Goal: Information Seeking & Learning: Learn about a topic

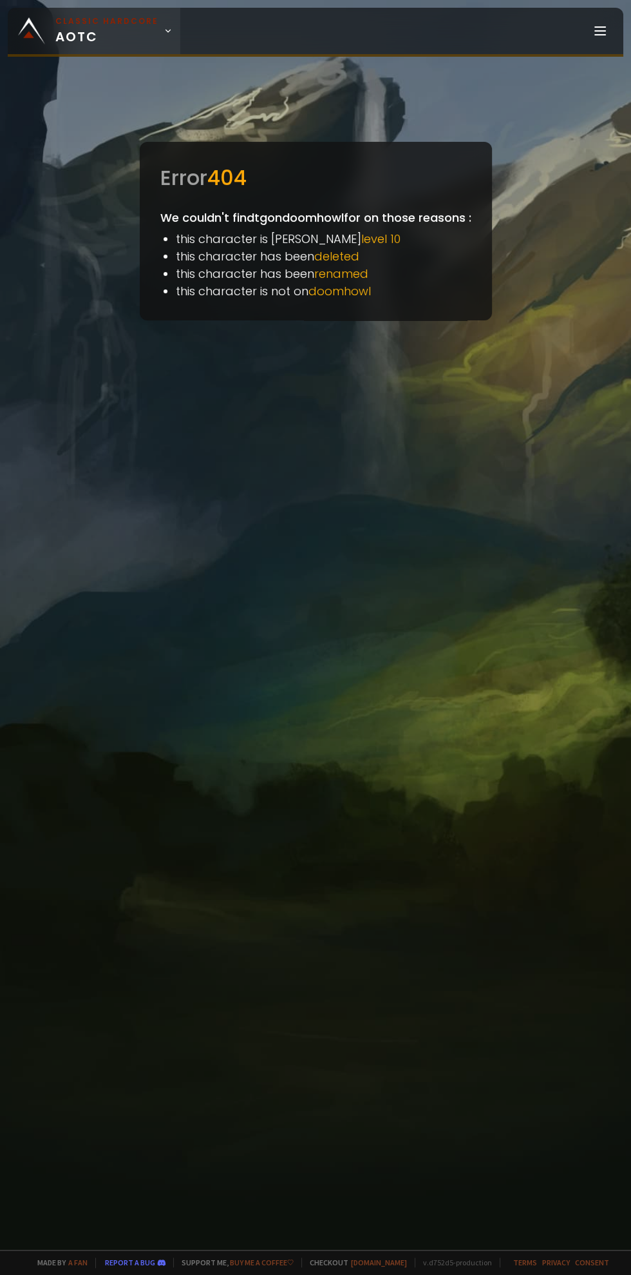
click at [126, 25] on small "Classic Hardcore" at bounding box center [106, 21] width 103 height 12
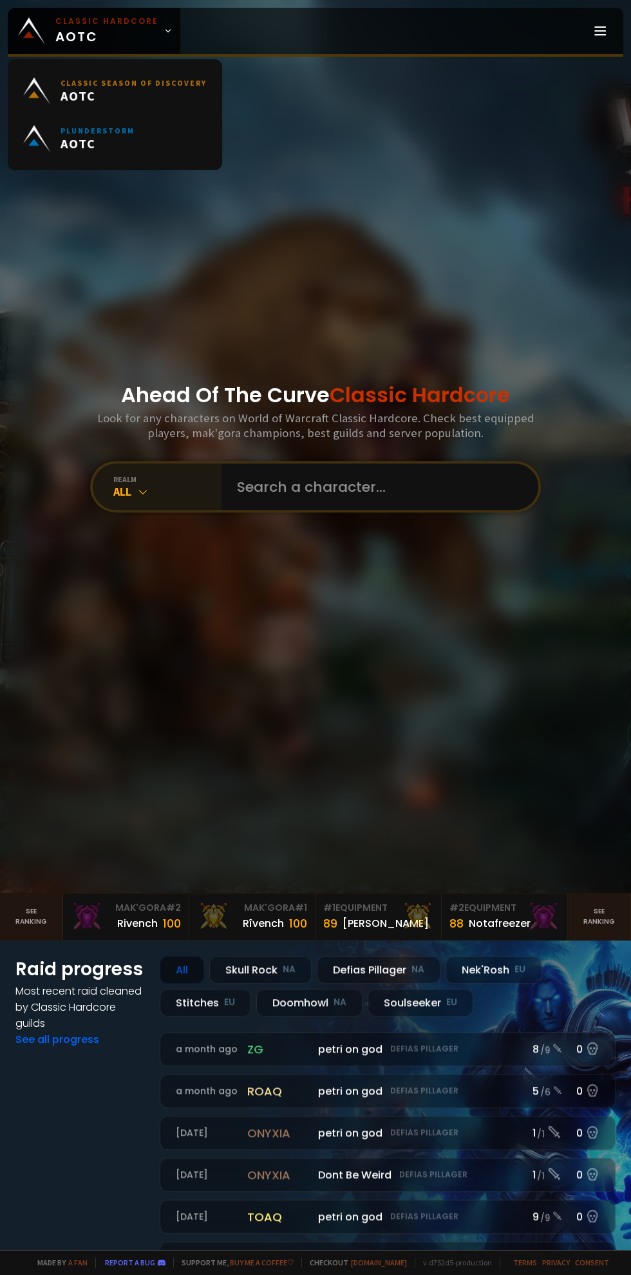
click at [166, 510] on div "realm All" at bounding box center [157, 486] width 129 height 46
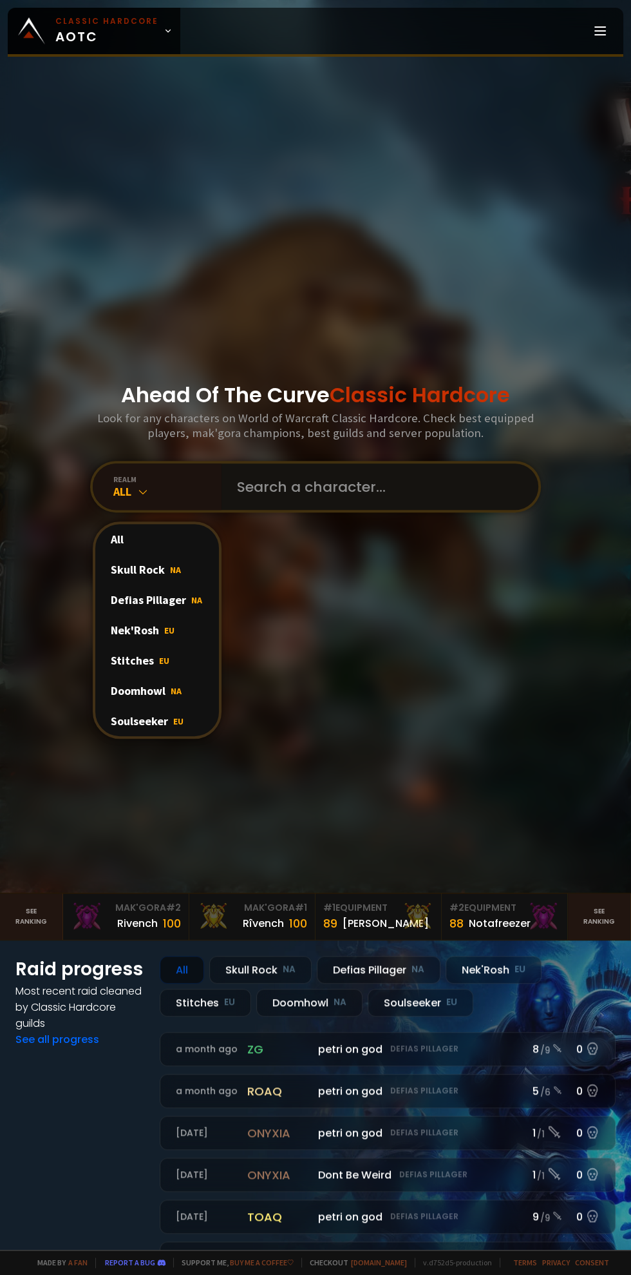
click at [331, 510] on input "text" at bounding box center [376, 486] width 294 height 46
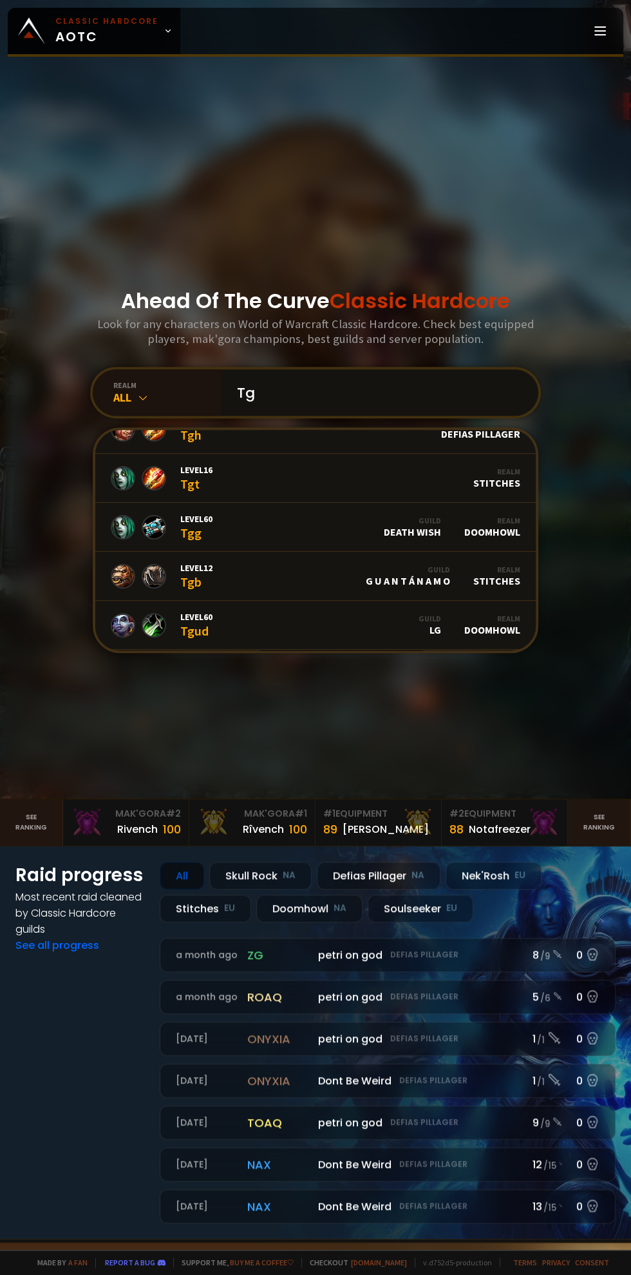
scroll to position [269, 0]
type input "Tg"
click at [137, 390] on div "realm" at bounding box center [167, 385] width 108 height 10
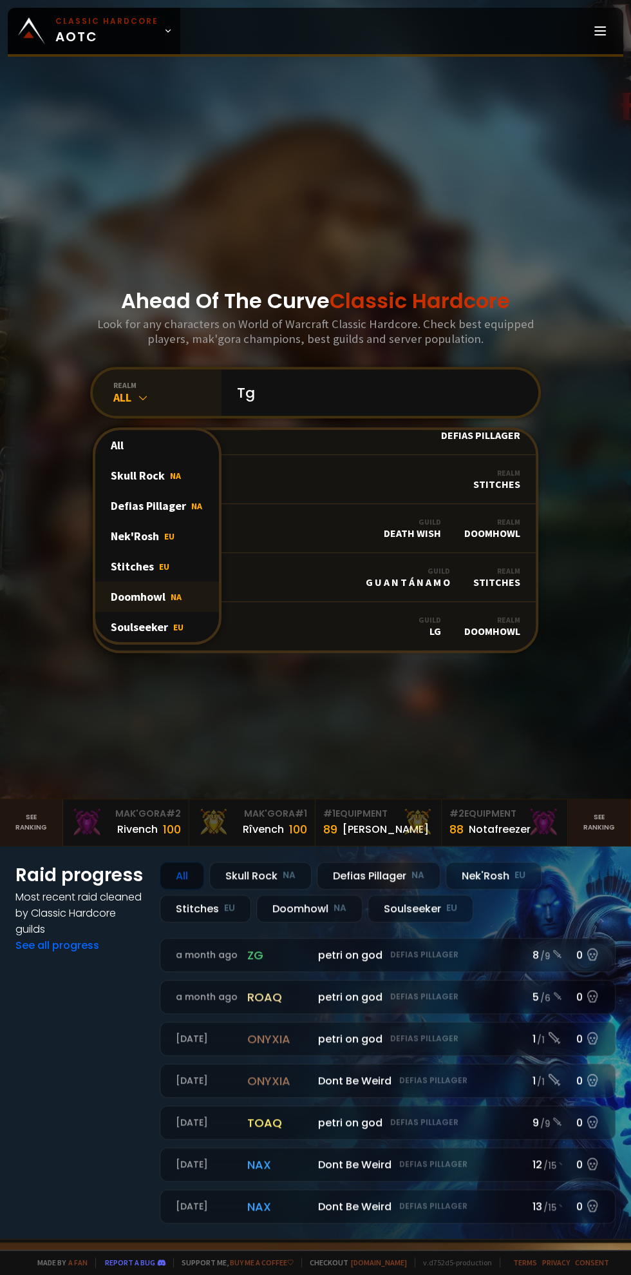
click at [177, 602] on span "NA" at bounding box center [176, 597] width 11 height 12
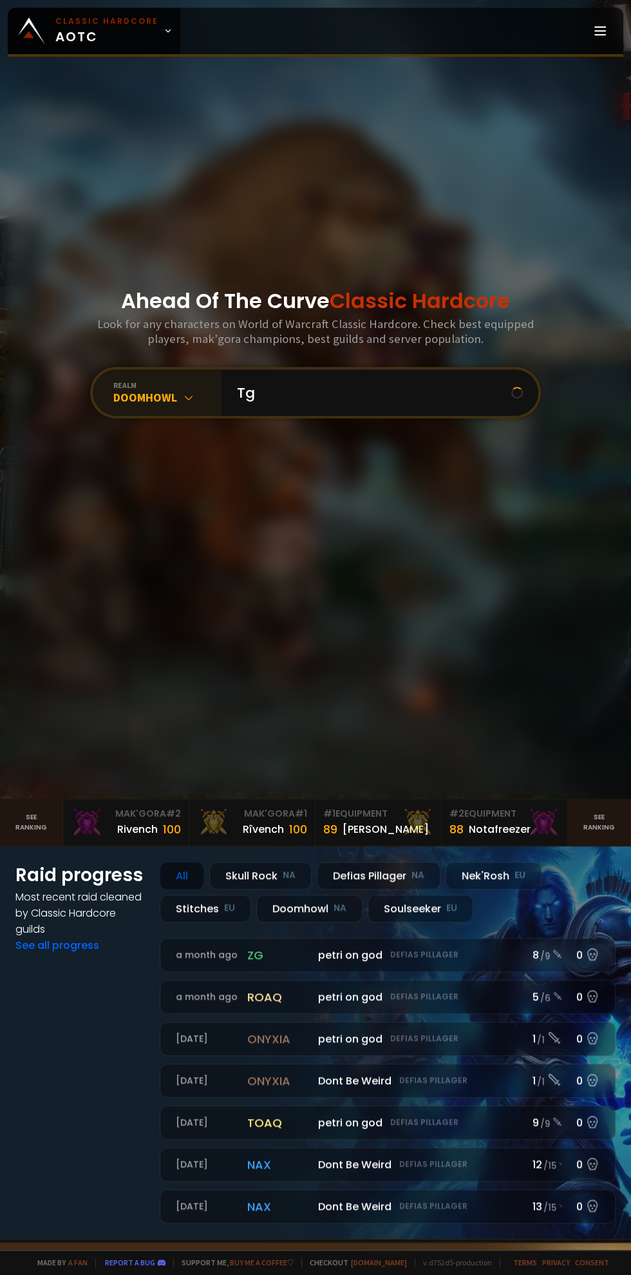
scroll to position [0, 0]
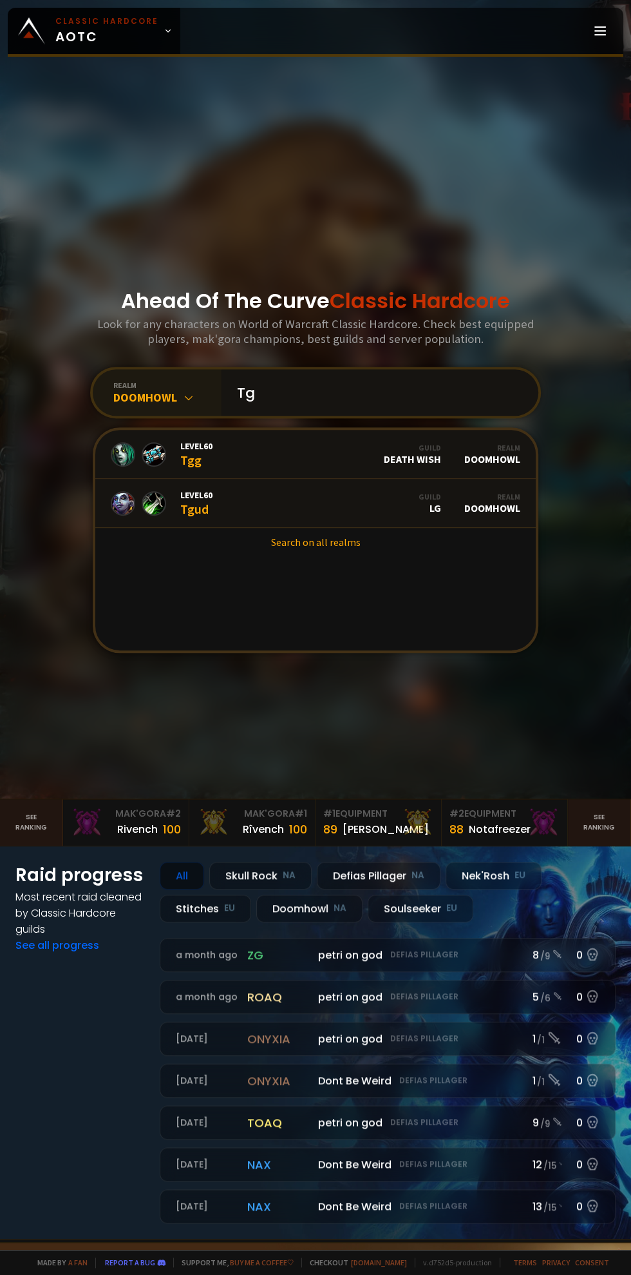
click at [454, 416] on input "Tg" at bounding box center [376, 392] width 294 height 46
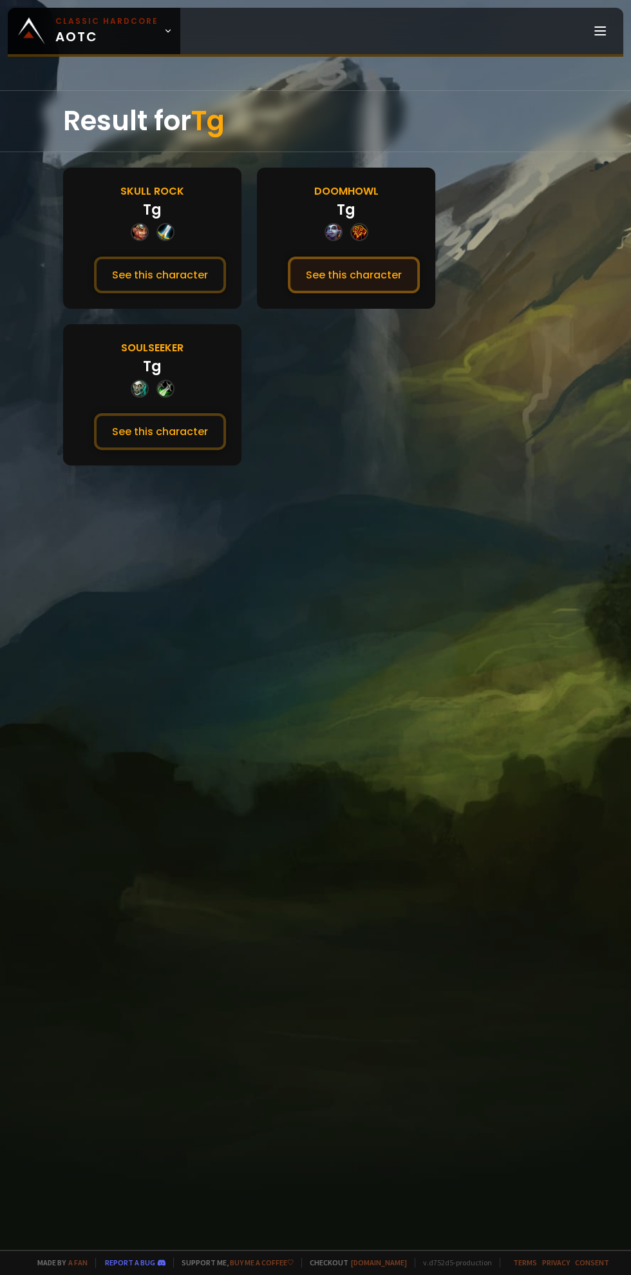
click at [380, 270] on button "See this character" at bounding box center [354, 274] width 132 height 37
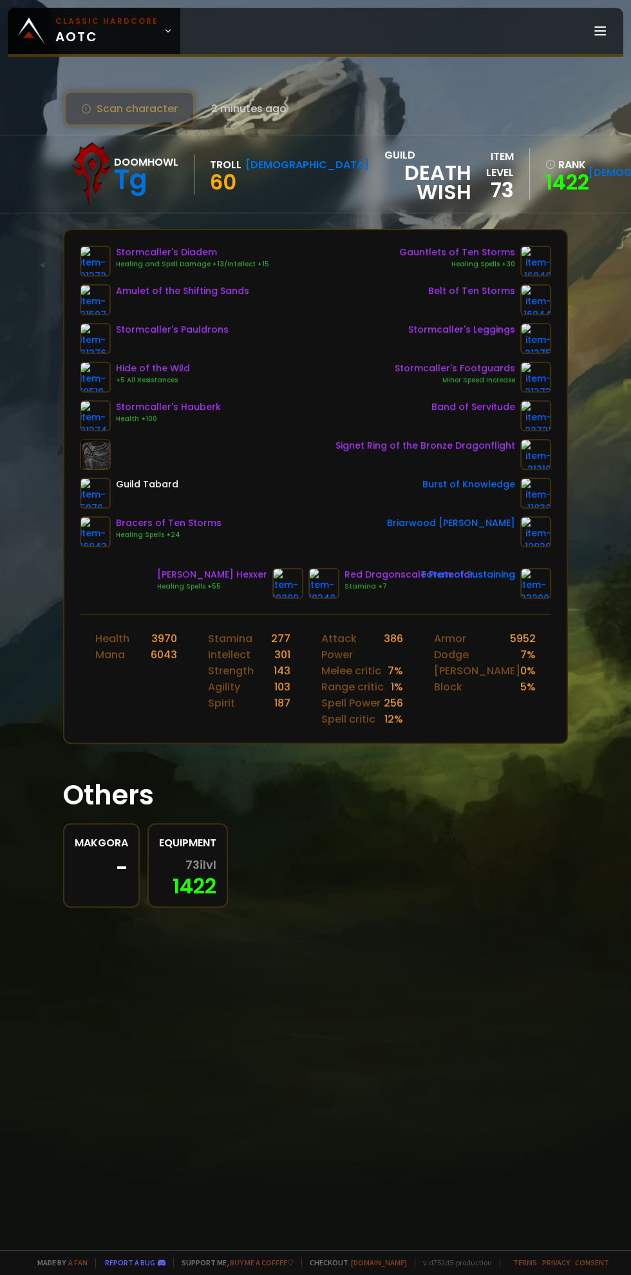
click at [142, 109] on button "Scan character" at bounding box center [129, 108] width 133 height 37
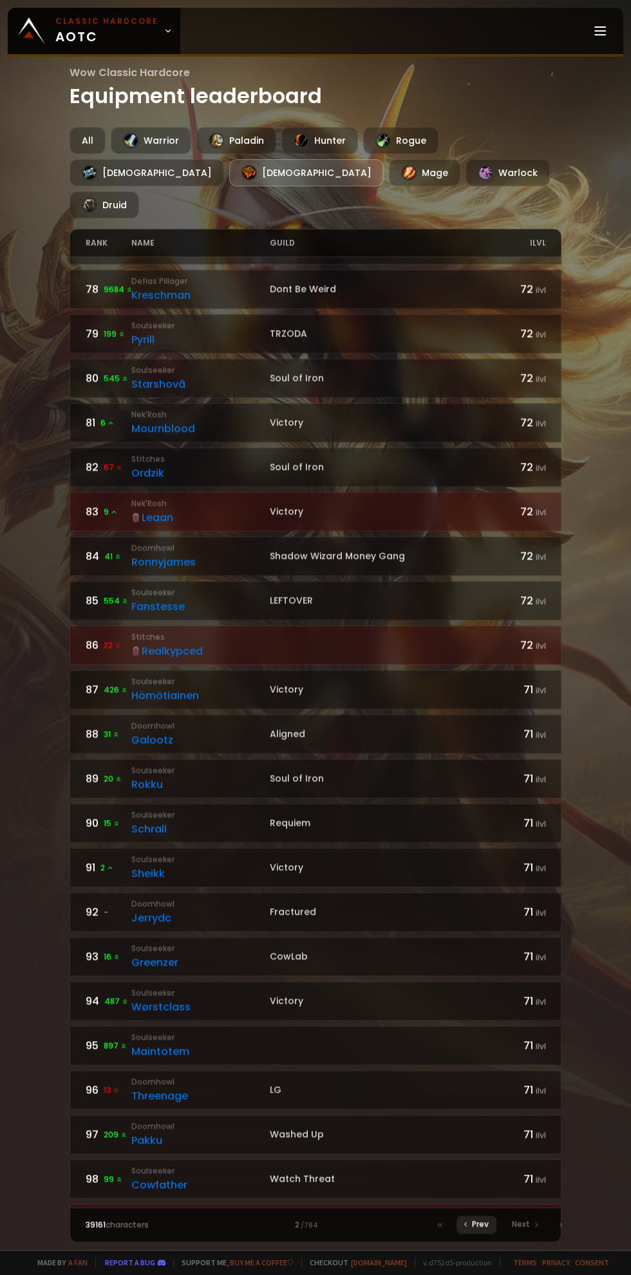
click at [485, 1221] on span "Prev" at bounding box center [480, 1224] width 17 height 12
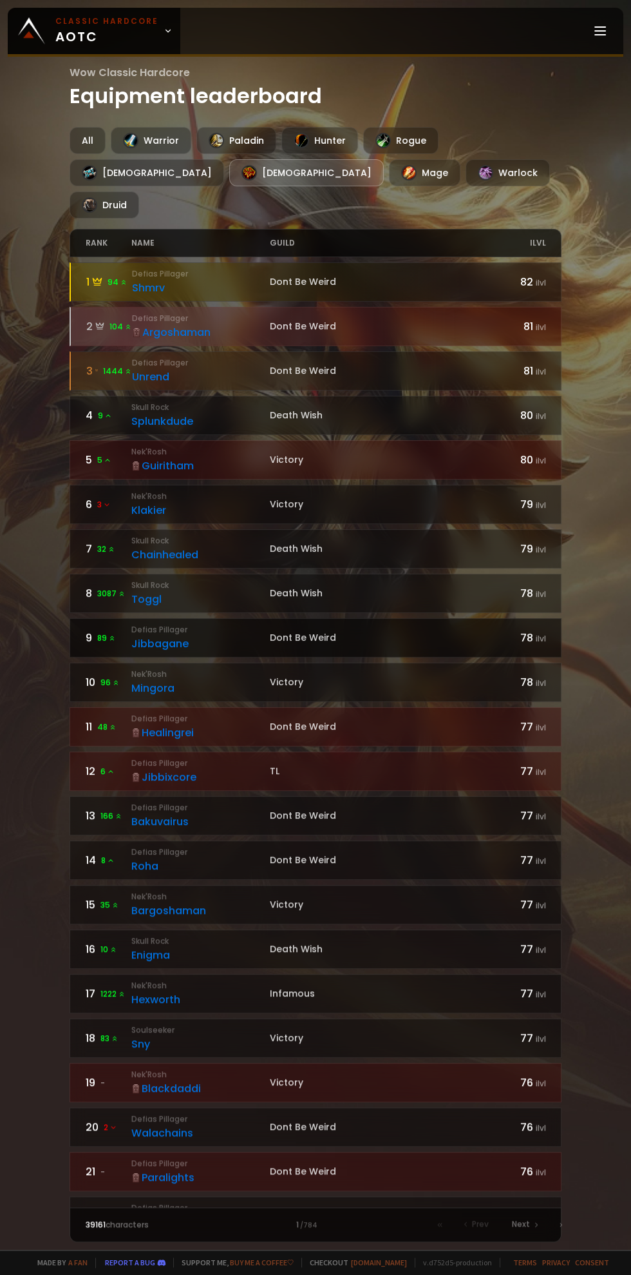
click at [541, 633] on small "ilvl" at bounding box center [540, 638] width 10 height 11
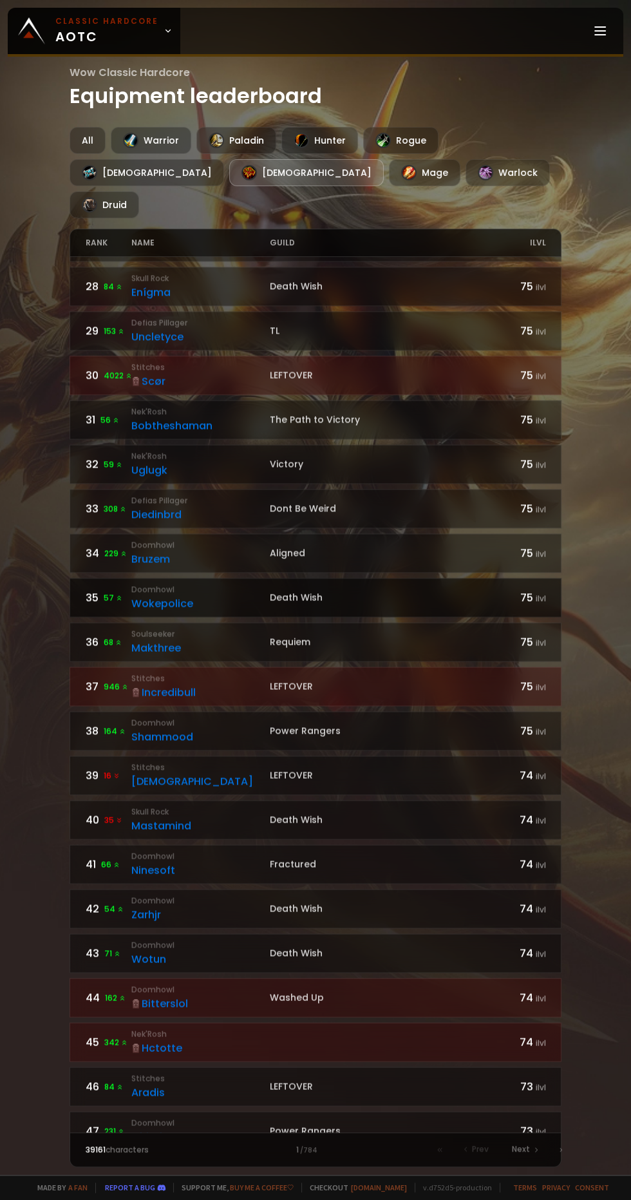
scroll to position [1267, 0]
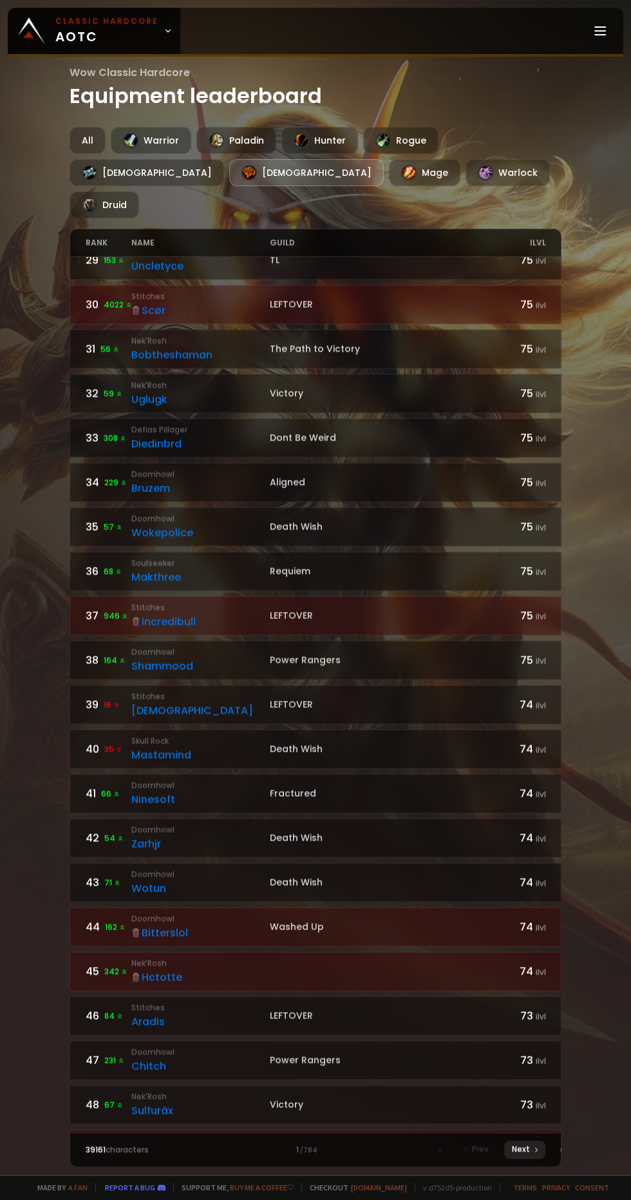
click at [534, 1151] on icon at bounding box center [537, 1150] width 8 height 8
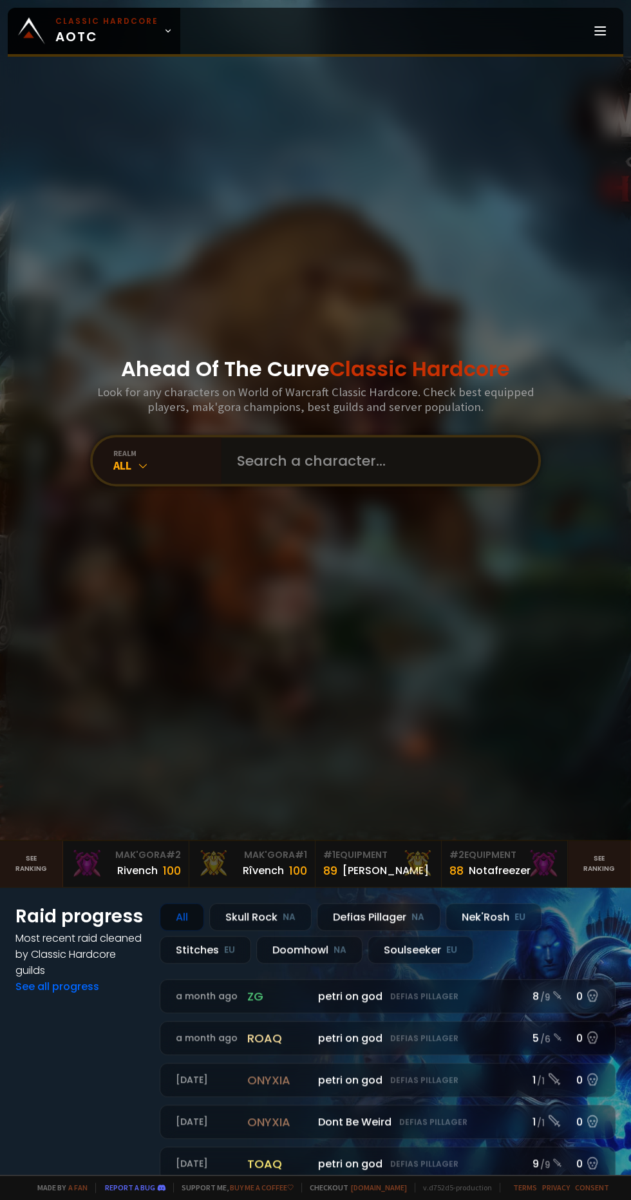
click at [409, 484] on input "text" at bounding box center [376, 461] width 294 height 46
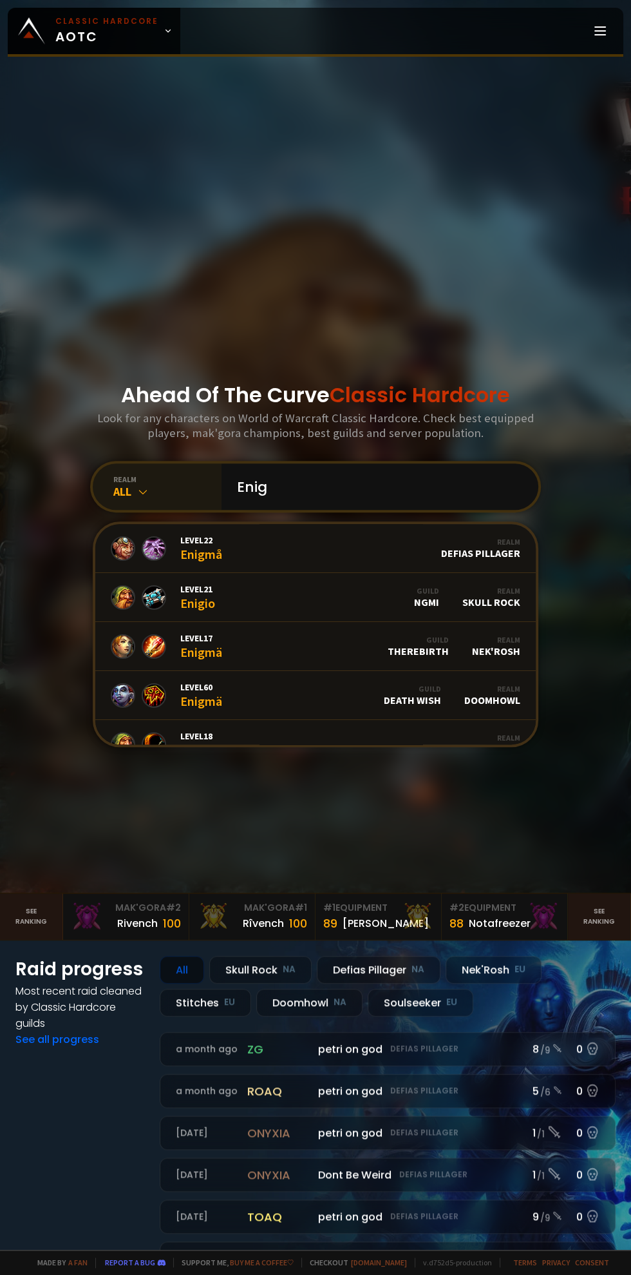
click at [130, 499] on div "All" at bounding box center [167, 491] width 108 height 15
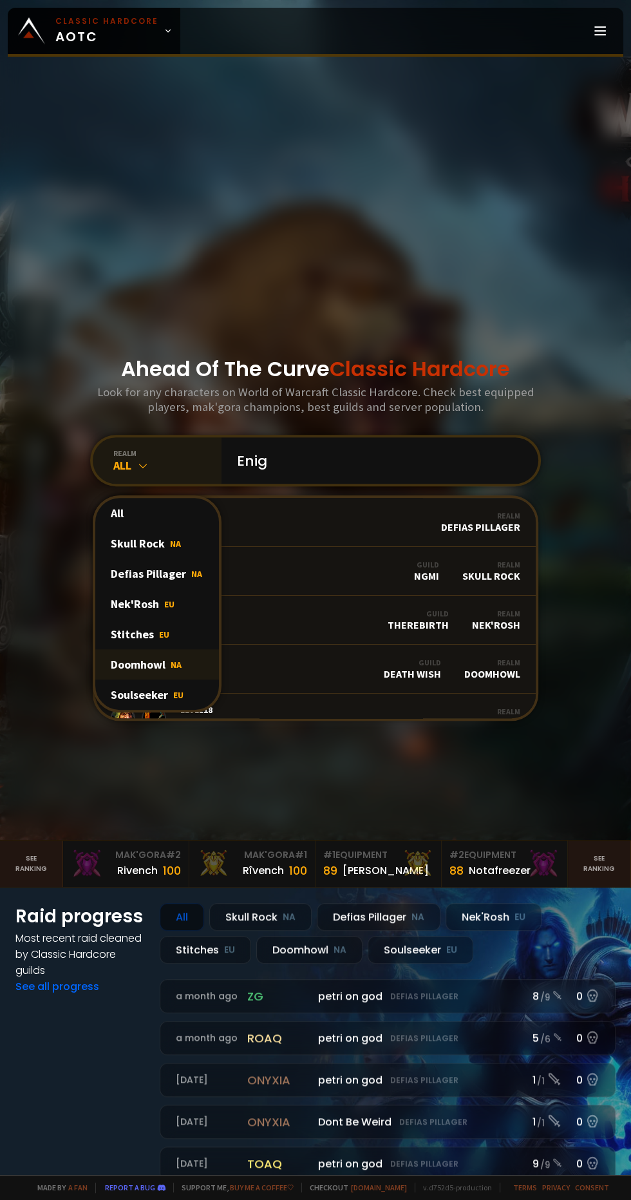
click at [190, 680] on div "Doomhowl NA" at bounding box center [157, 664] width 124 height 30
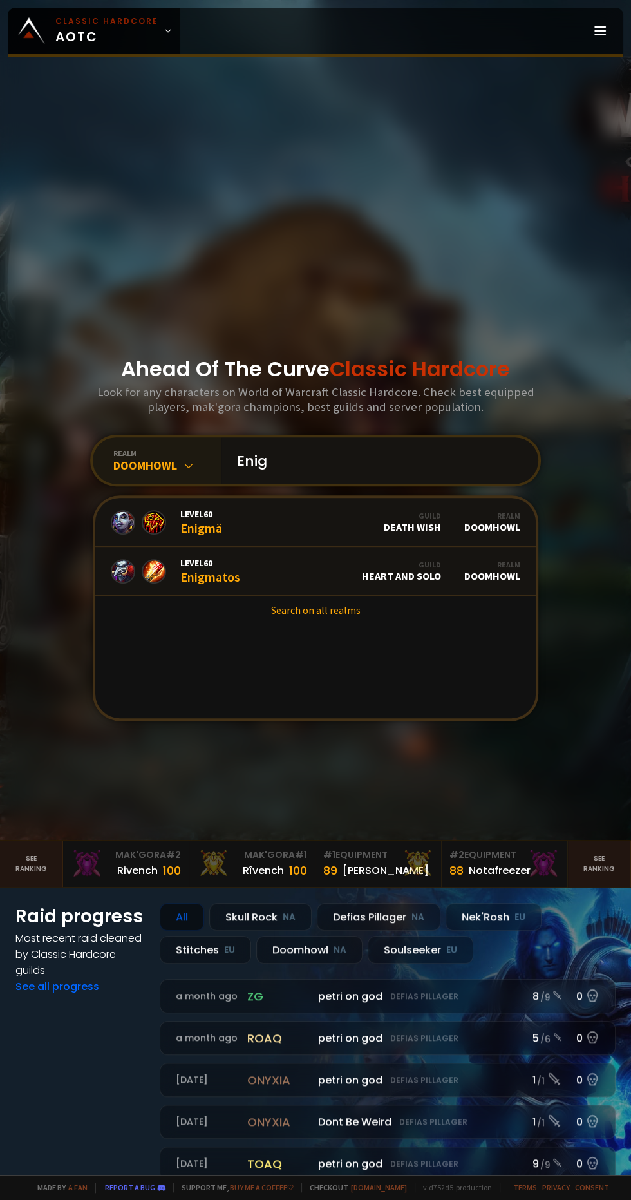
click at [391, 484] on input "Enig" at bounding box center [376, 461] width 294 height 46
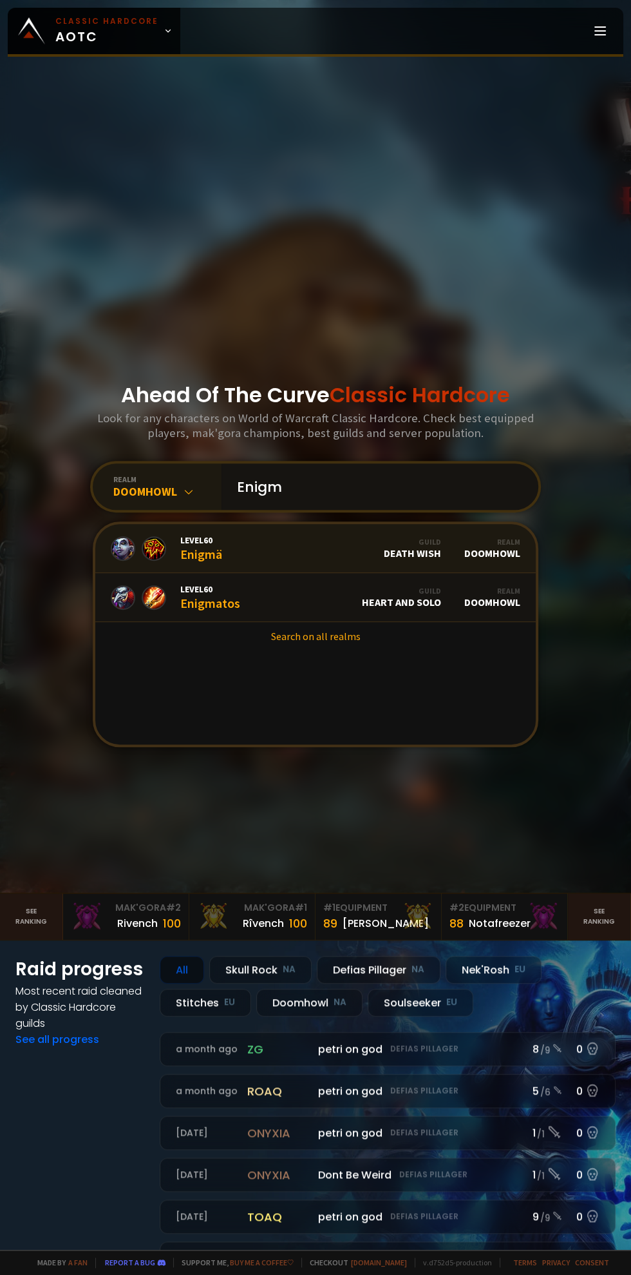
type input "Enigm"
click at [474, 546] on div "Realm" at bounding box center [493, 542] width 56 height 10
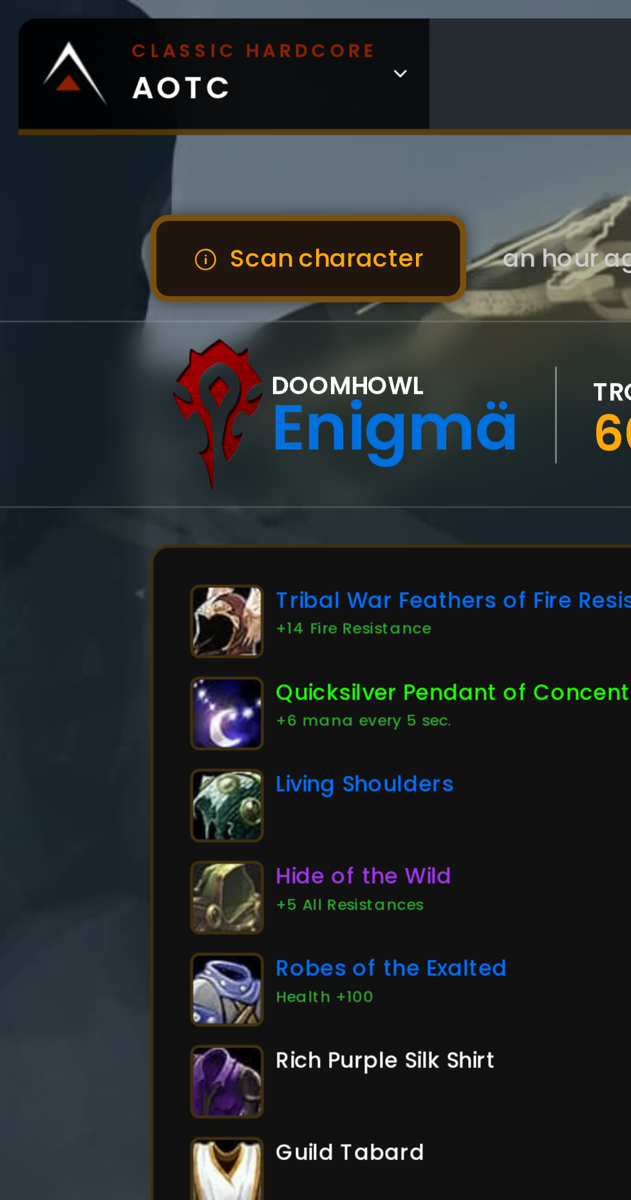
click at [139, 108] on button "Scan character" at bounding box center [129, 108] width 133 height 37
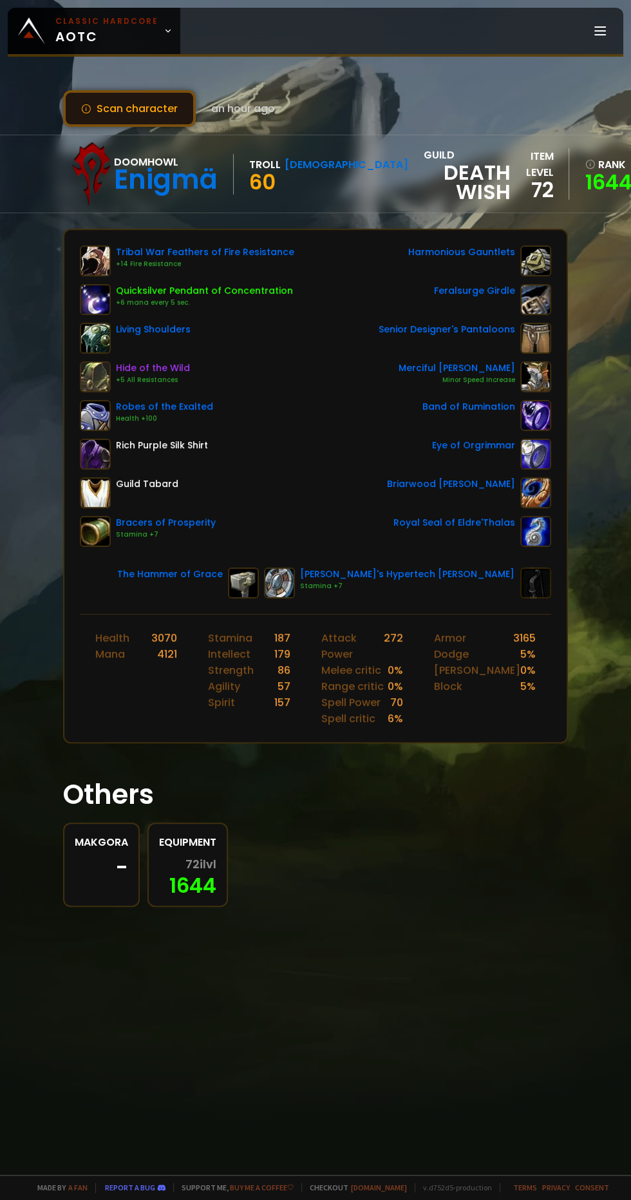
click at [171, 106] on button "Scan character" at bounding box center [129, 108] width 133 height 37
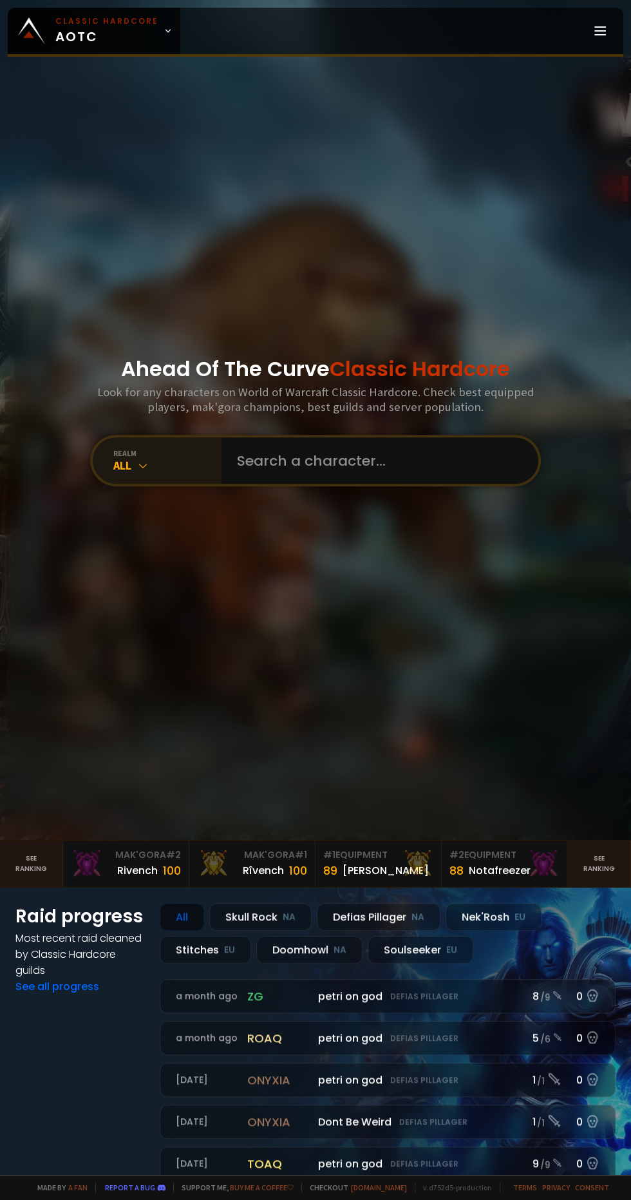
click at [166, 458] on div "realm" at bounding box center [167, 453] width 108 height 10
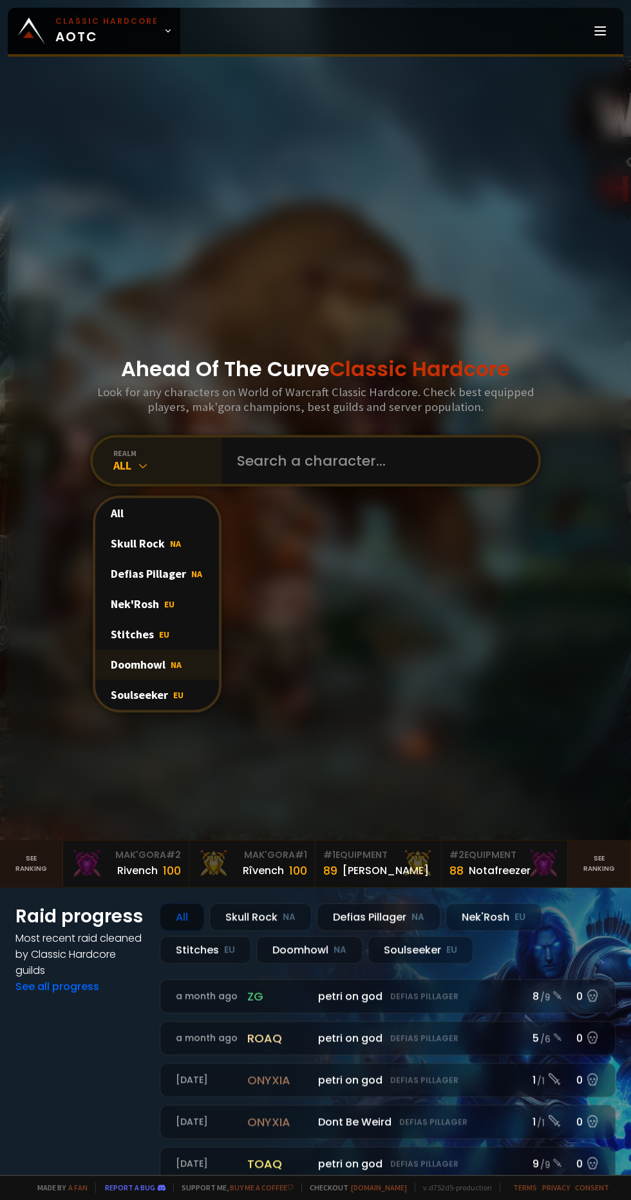
click at [198, 680] on div "Doomhowl NA" at bounding box center [157, 664] width 124 height 30
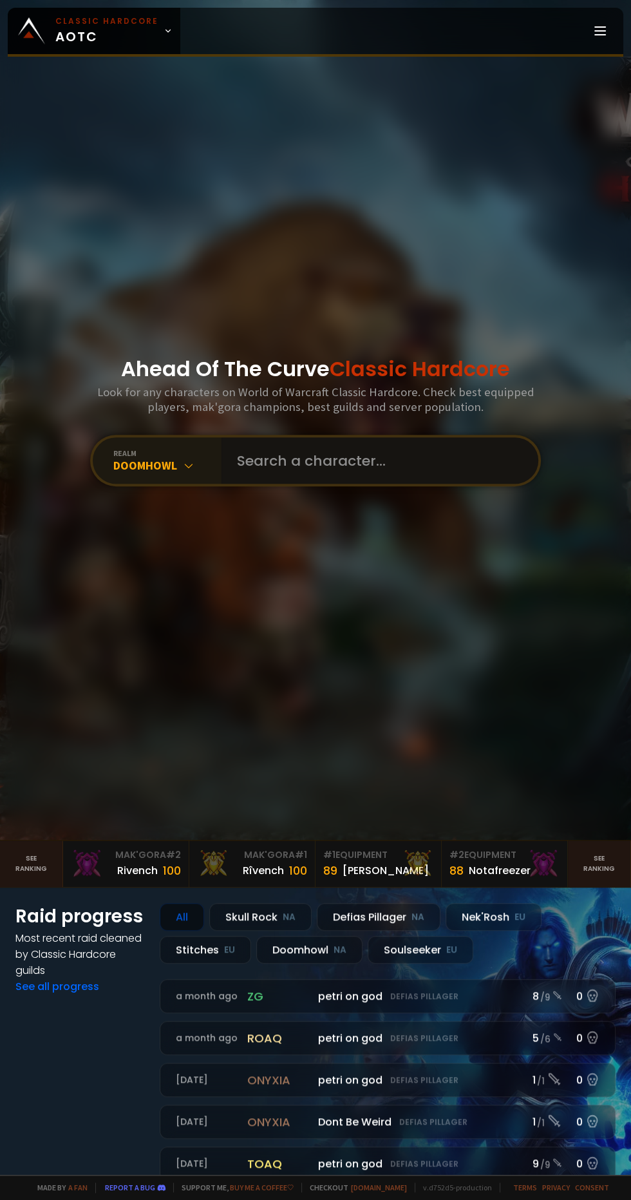
click at [336, 484] on input "text" at bounding box center [376, 461] width 294 height 46
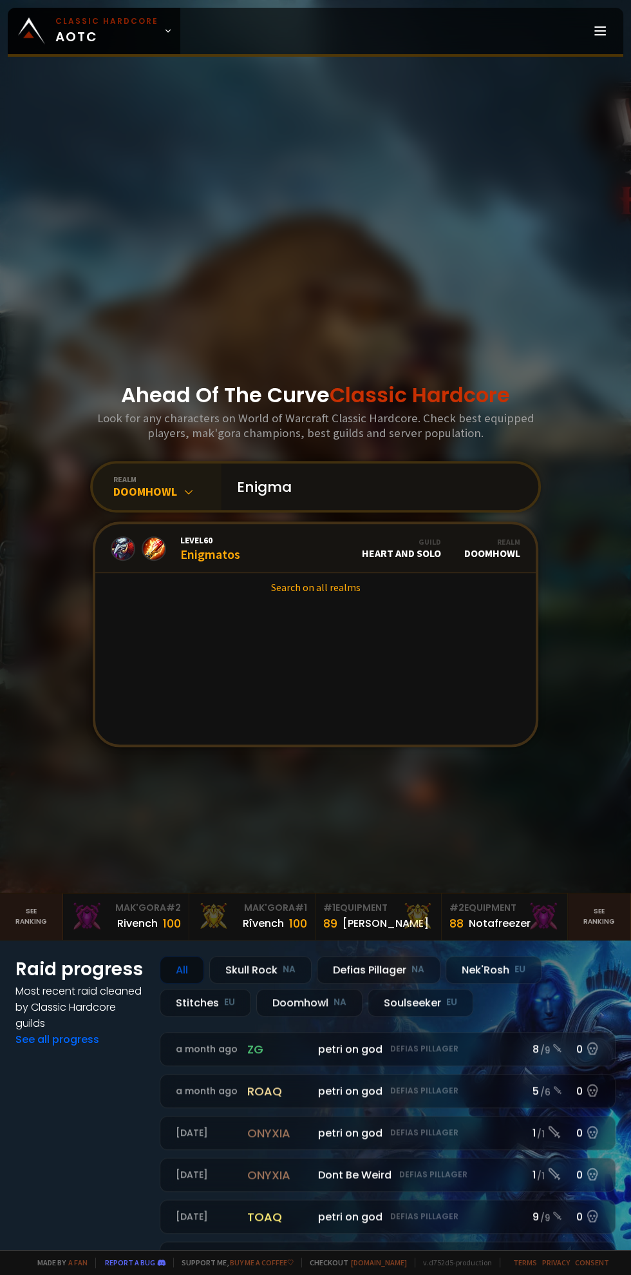
type input "Enigm"
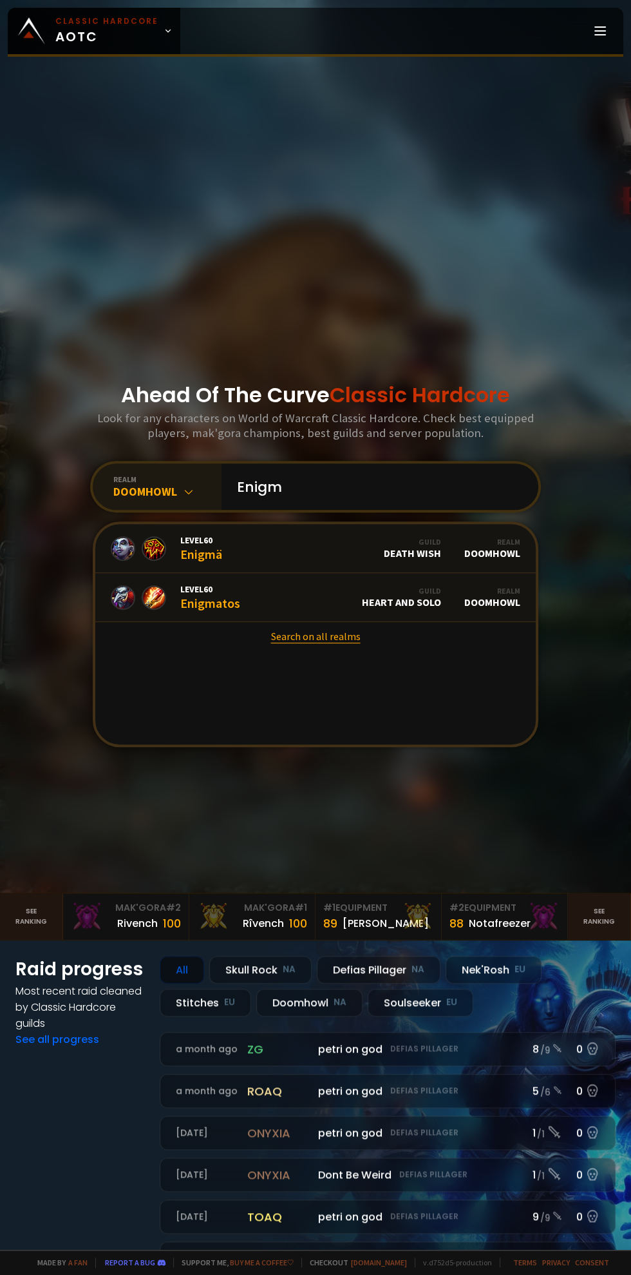
click at [342, 650] on link "Search on all realms" at bounding box center [315, 636] width 441 height 28
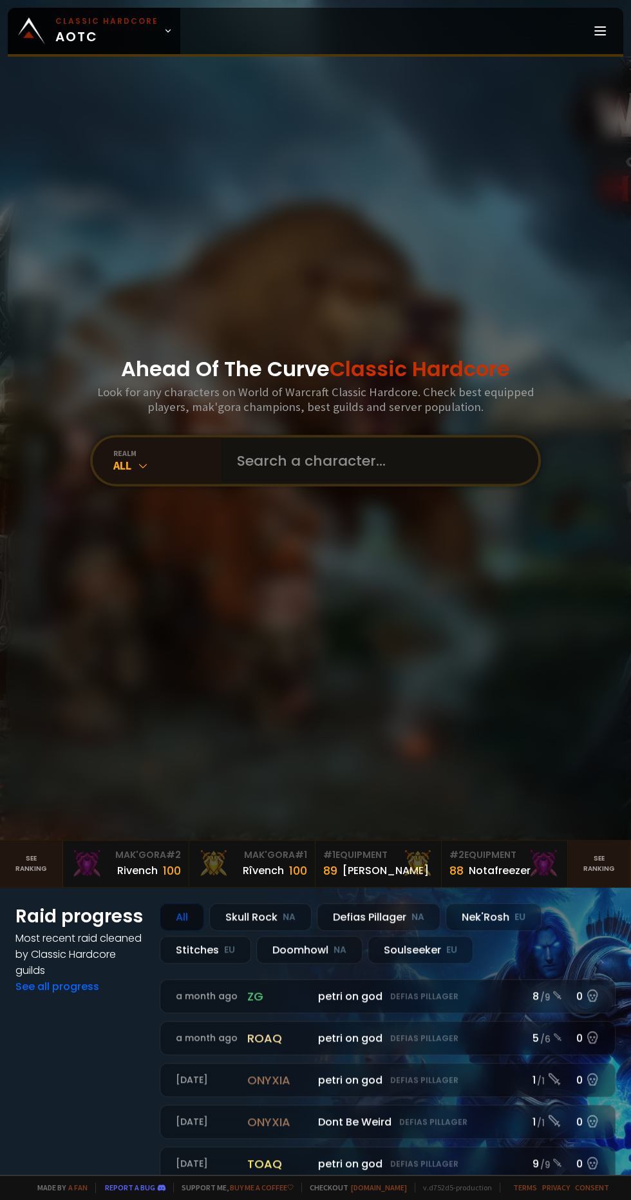
click at [407, 484] on input "text" at bounding box center [376, 461] width 294 height 46
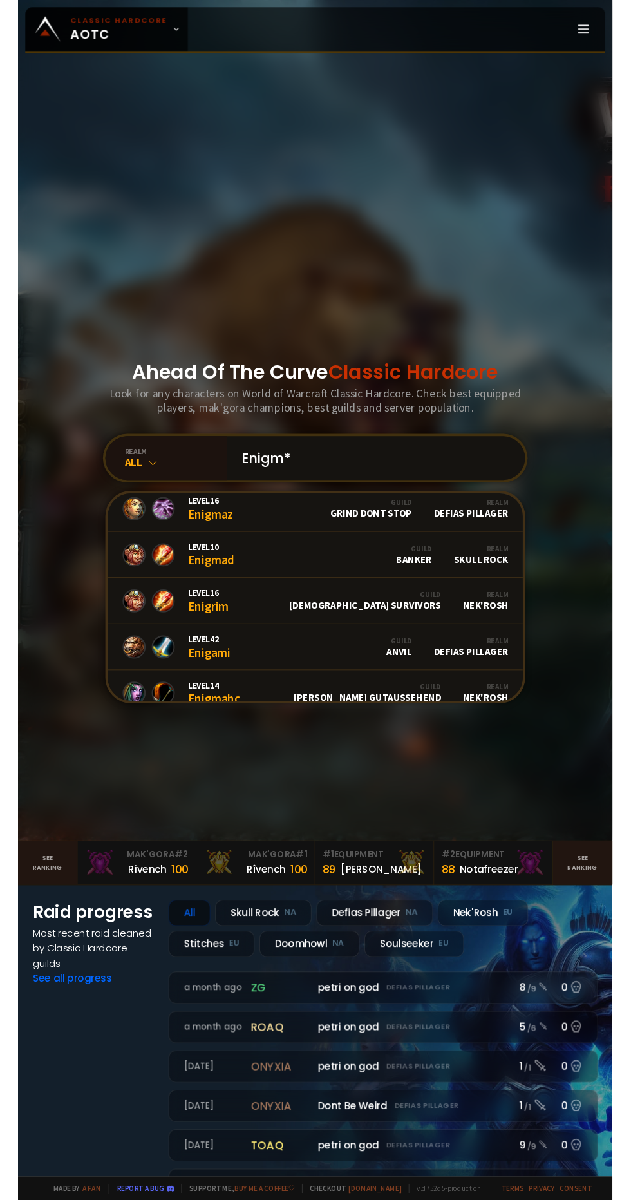
scroll to position [351, 0]
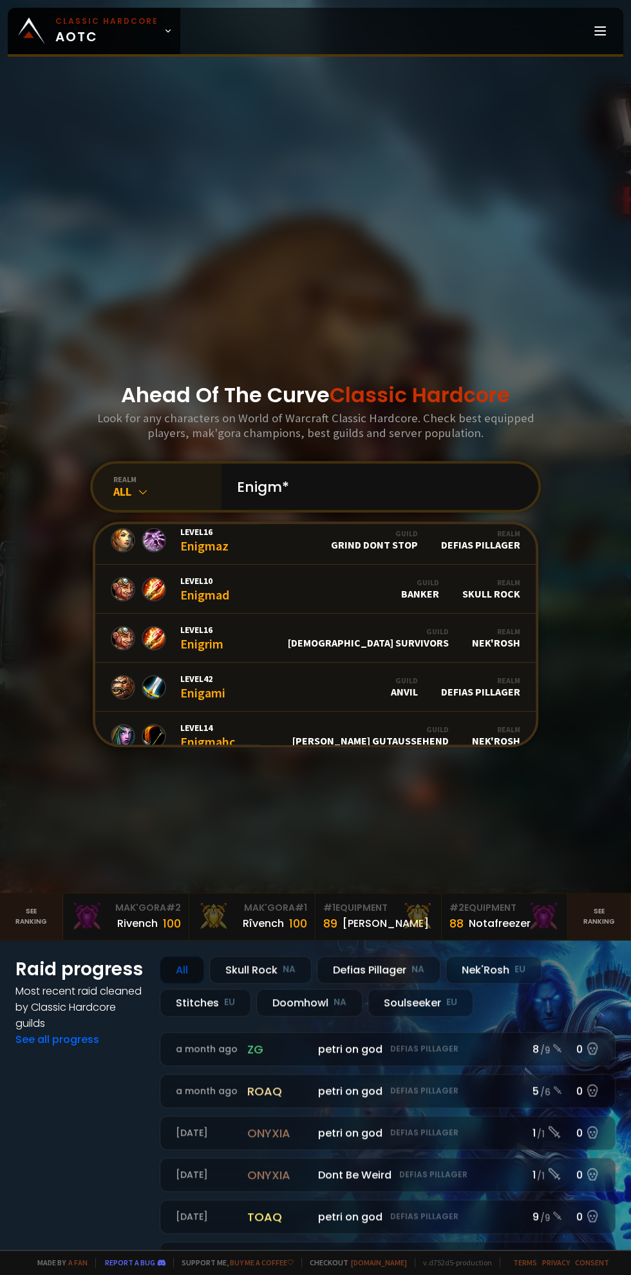
click at [135, 499] on div "All" at bounding box center [167, 491] width 108 height 15
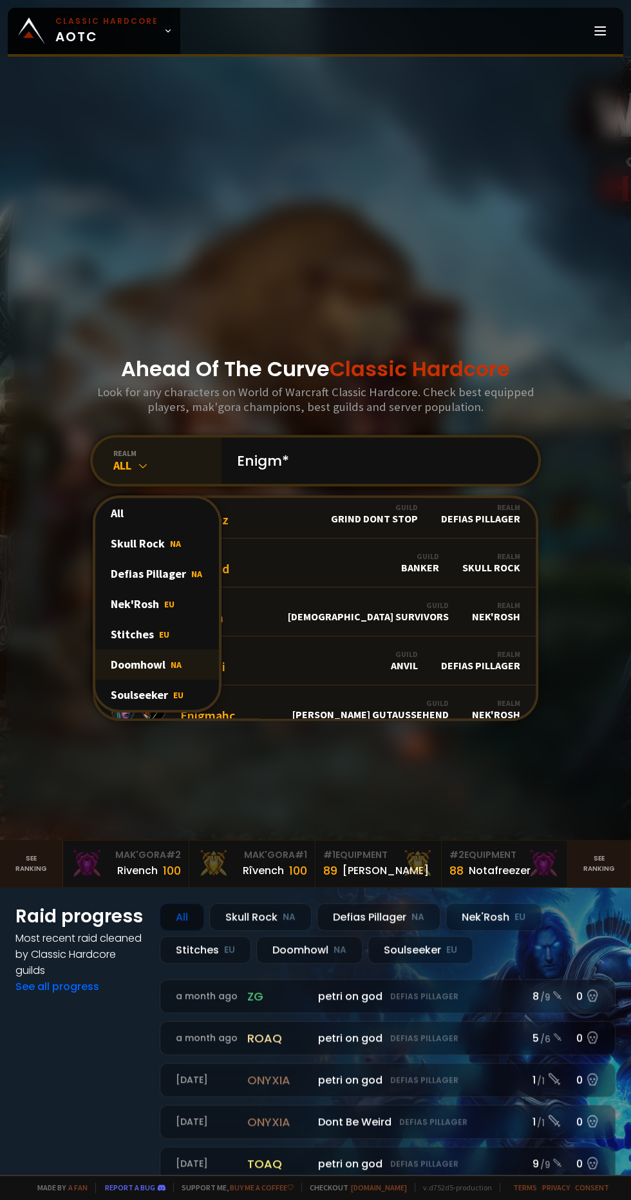
click at [188, 680] on div "Doomhowl NA" at bounding box center [157, 664] width 124 height 30
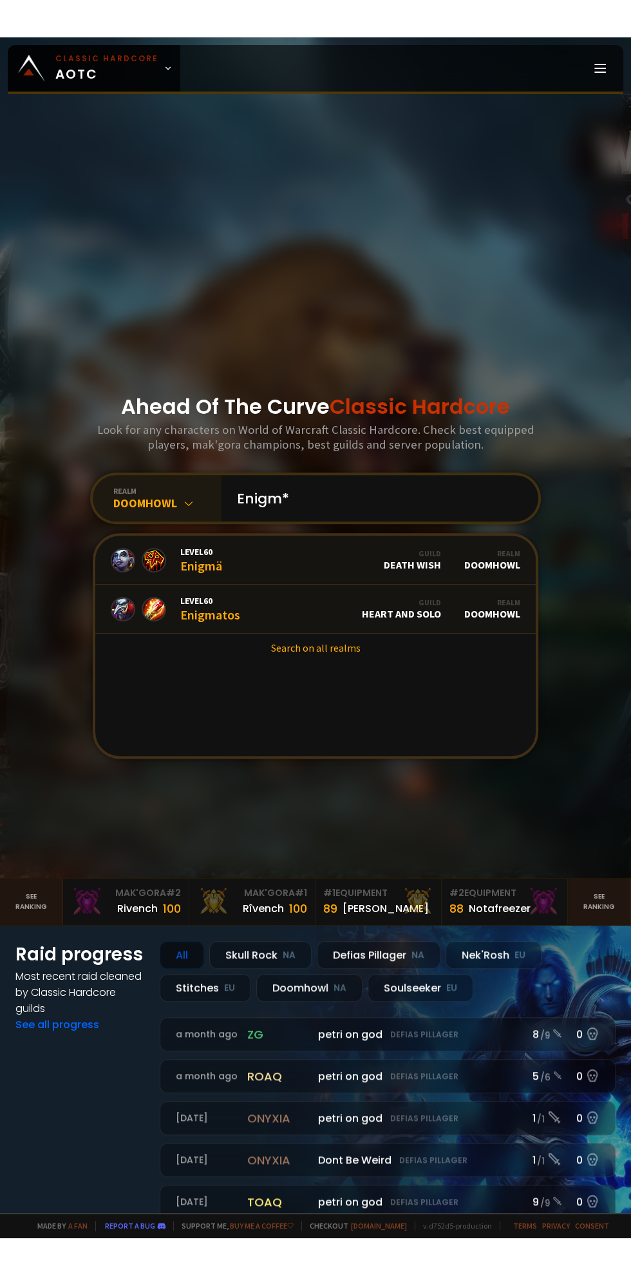
scroll to position [0, 0]
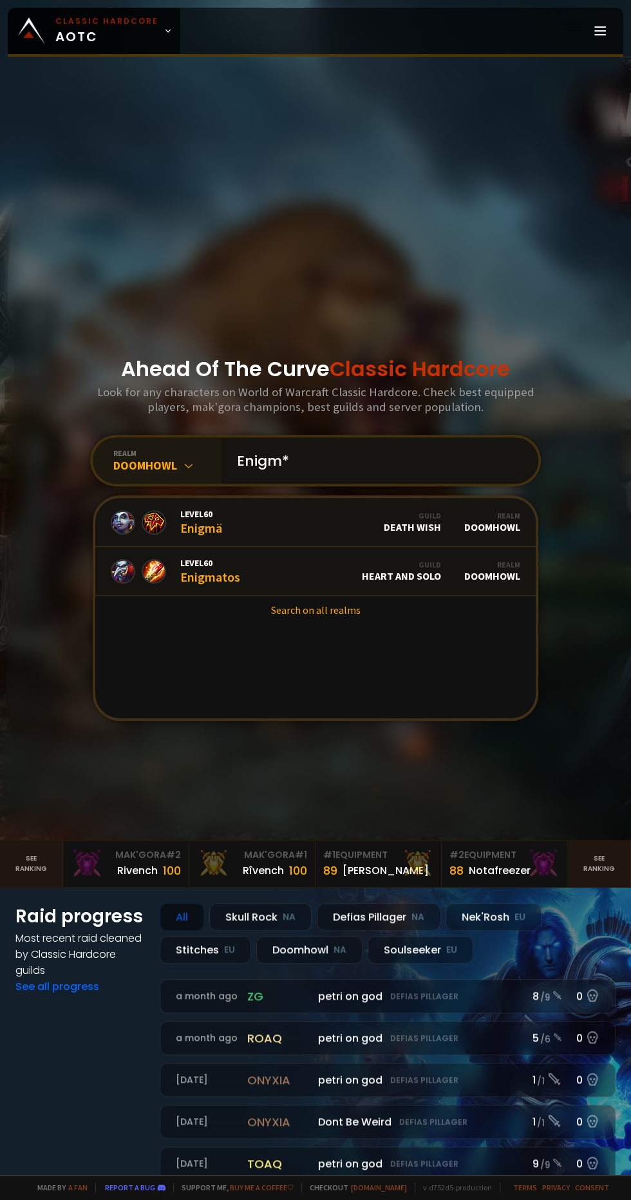
click at [355, 484] on input "Enigm*" at bounding box center [376, 461] width 294 height 46
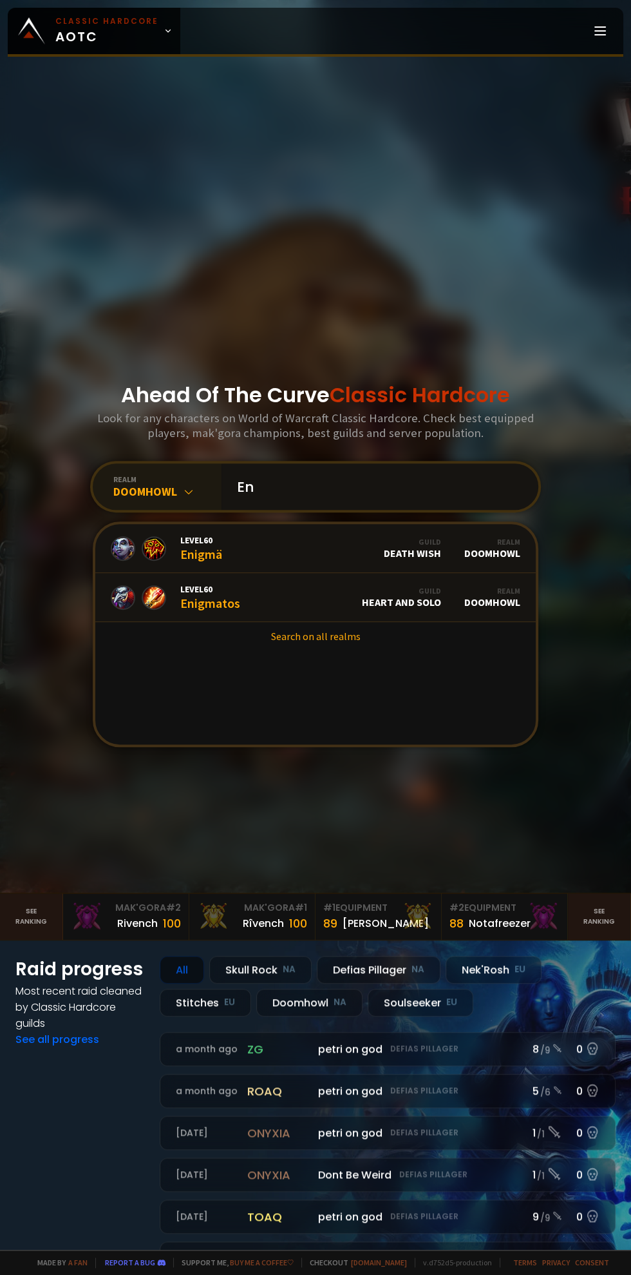
type input "E"
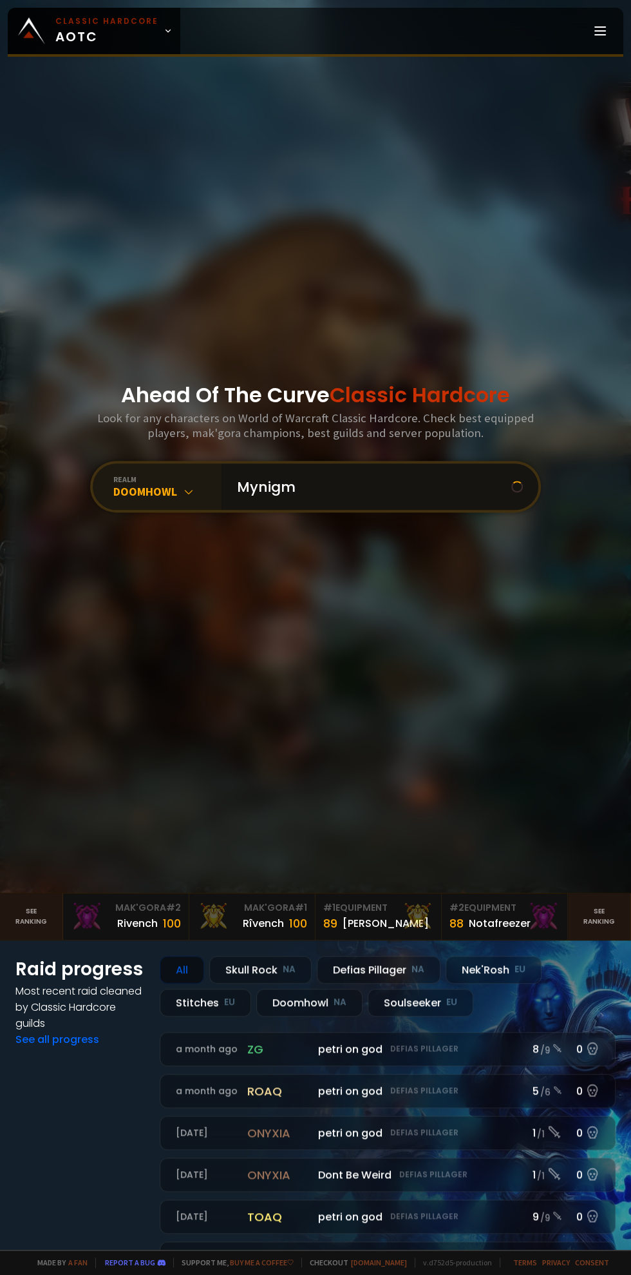
type input "Mynigma"
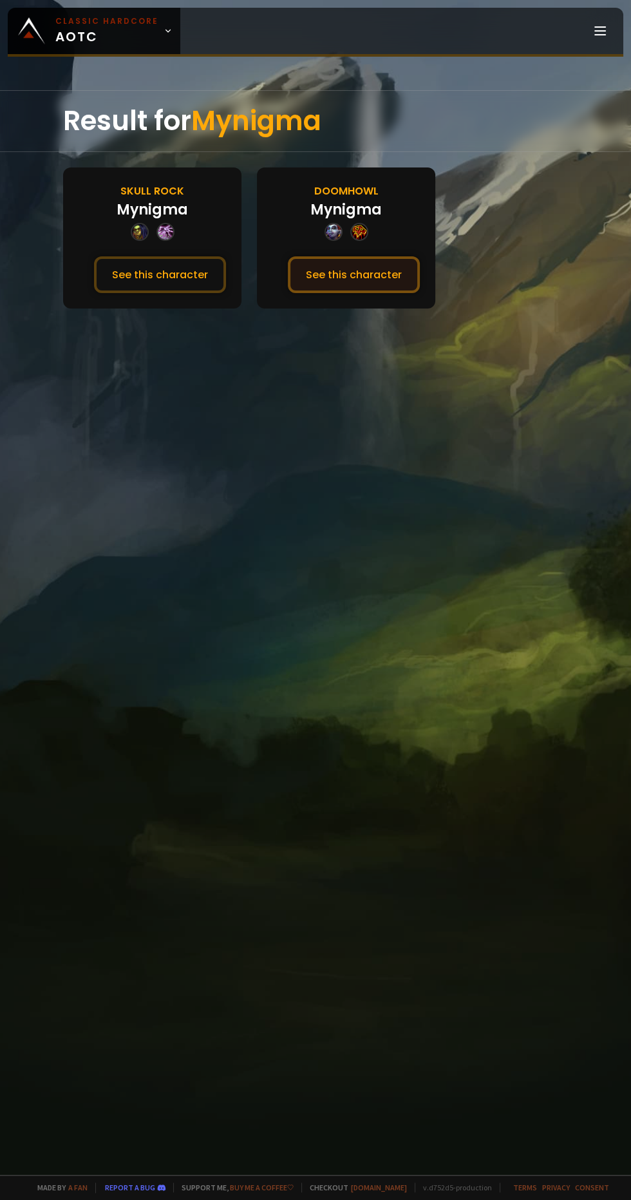
click at [378, 272] on button "See this character" at bounding box center [354, 274] width 132 height 37
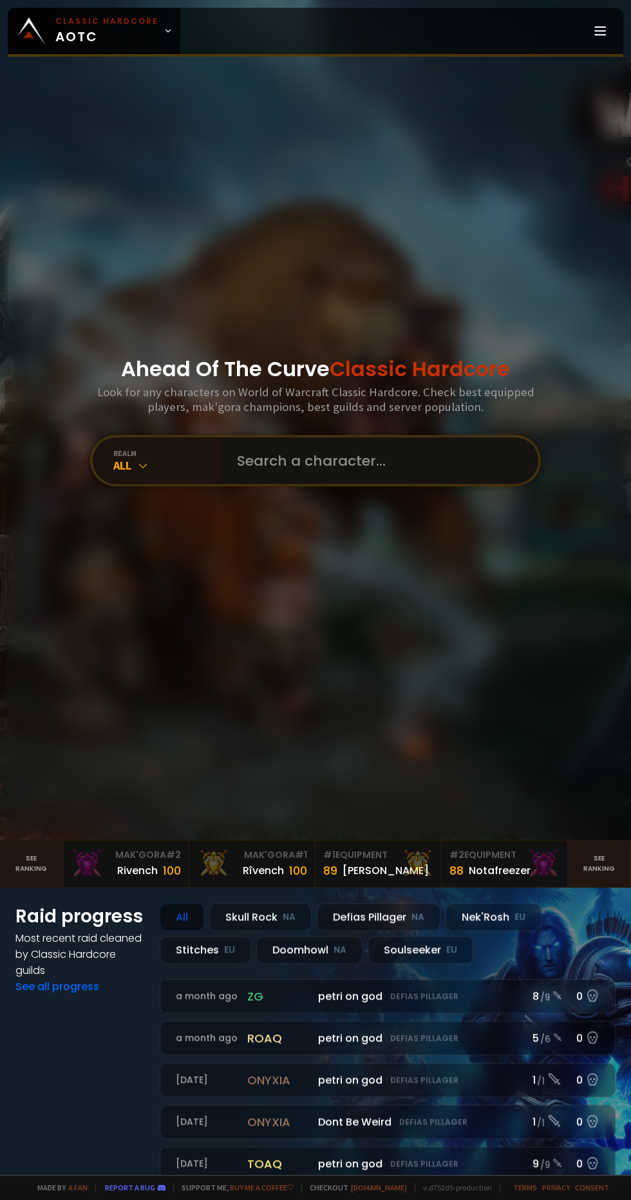
click at [413, 484] on input "text" at bounding box center [376, 461] width 294 height 46
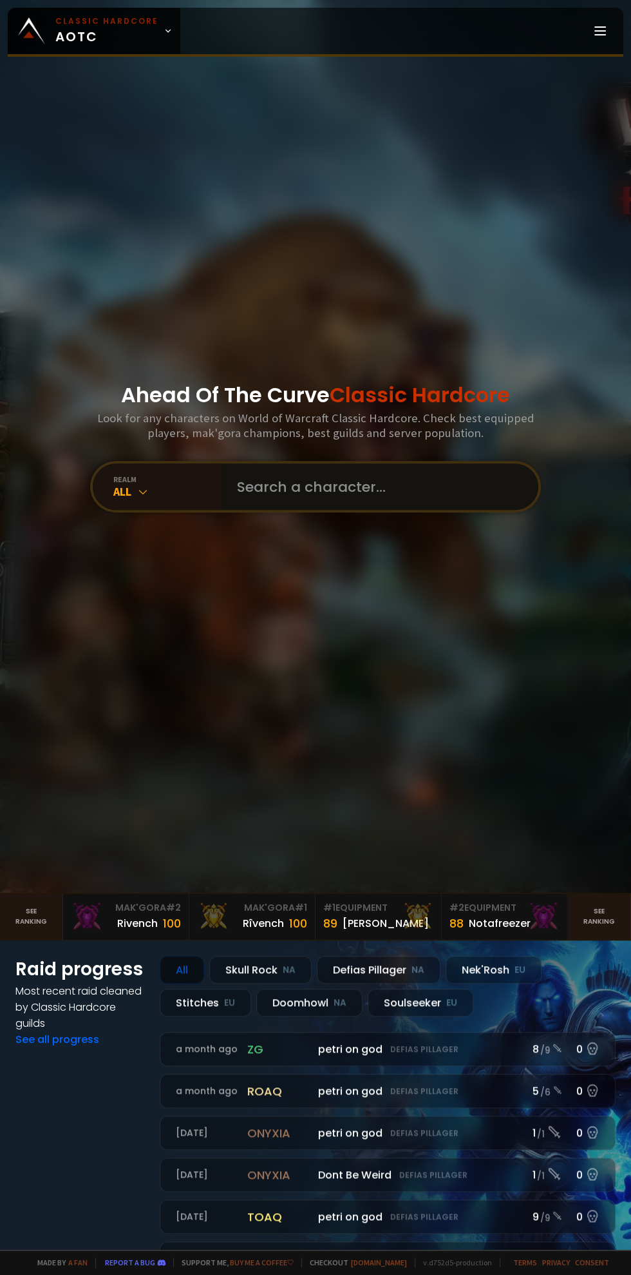
type input "R"
type input "Enigm"
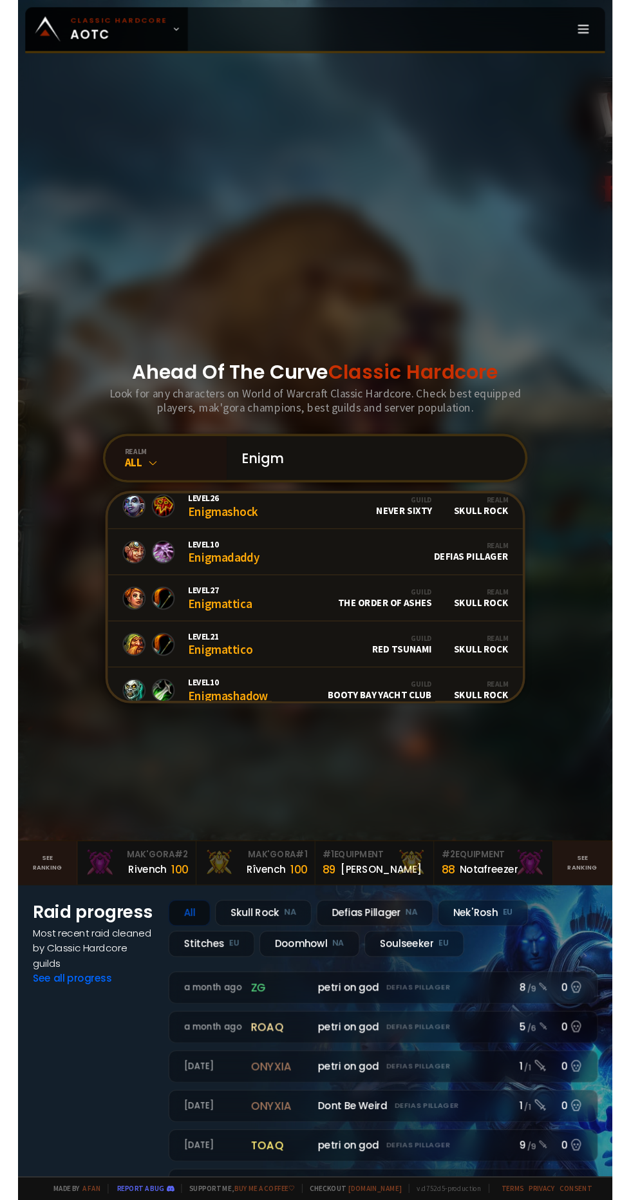
scroll to position [779, 0]
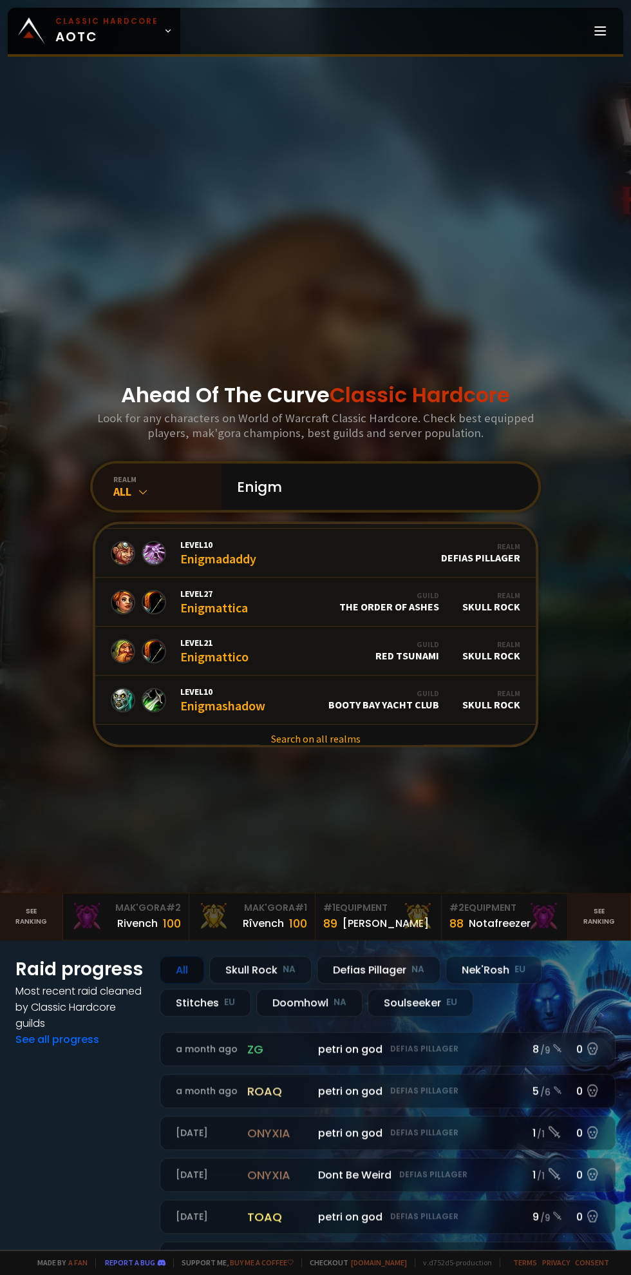
click at [369, 753] on link "Search on all realms" at bounding box center [315, 738] width 441 height 28
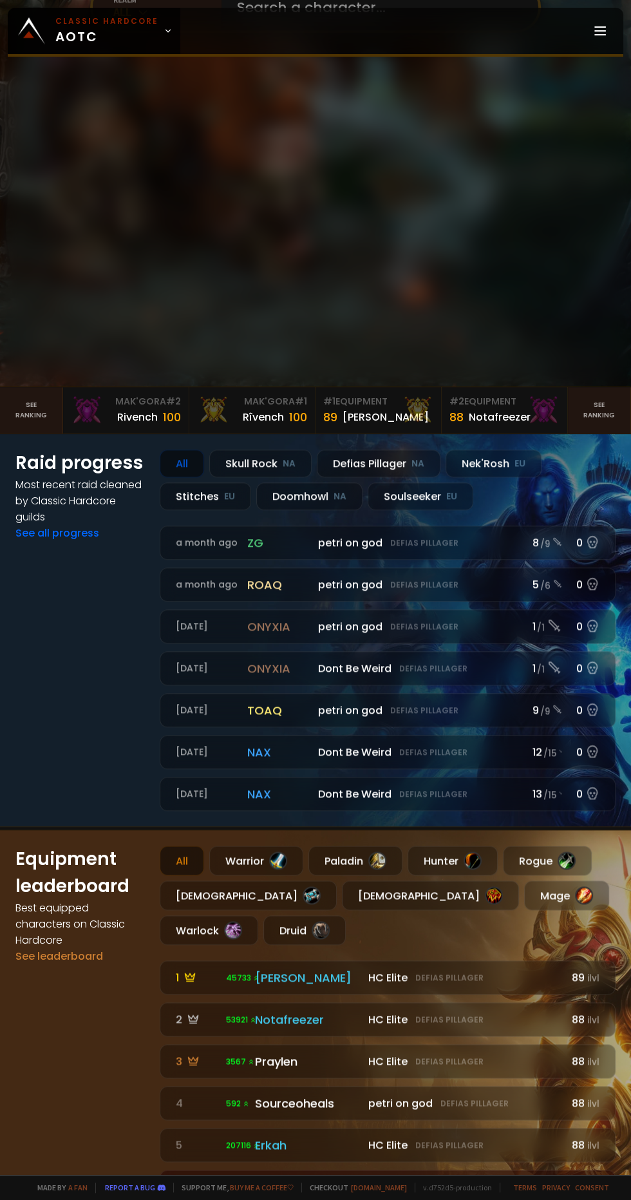
scroll to position [461, 0]
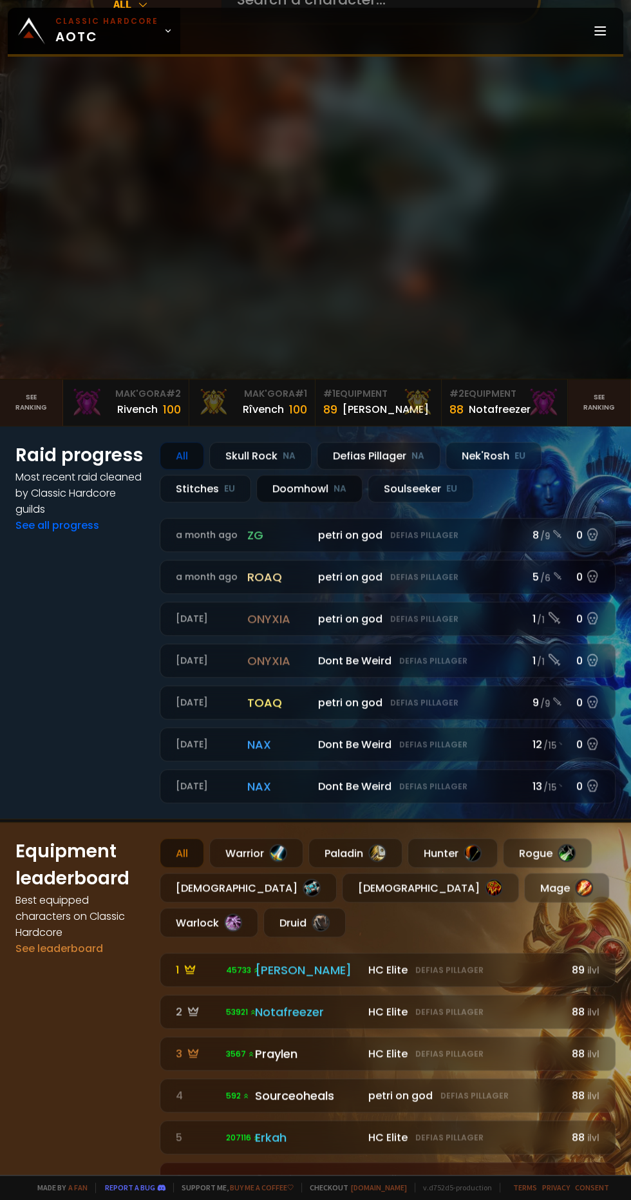
click at [322, 503] on div "Doomhowl NA" at bounding box center [309, 489] width 106 height 28
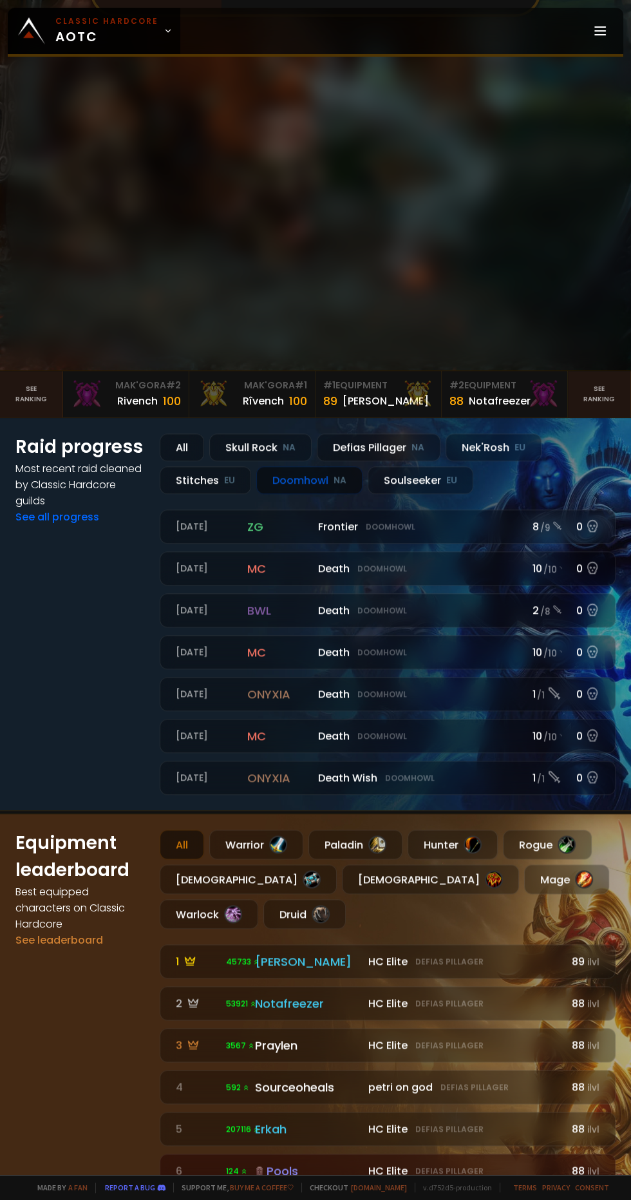
scroll to position [485, 0]
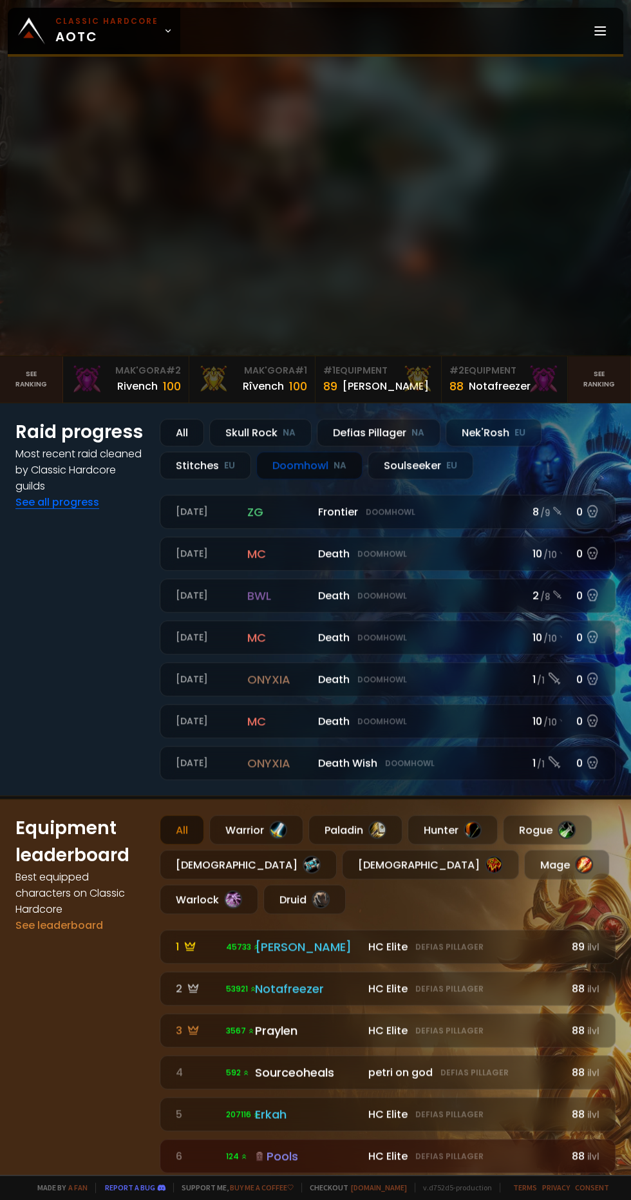
click at [84, 510] on link "See all progress" at bounding box center [57, 502] width 84 height 15
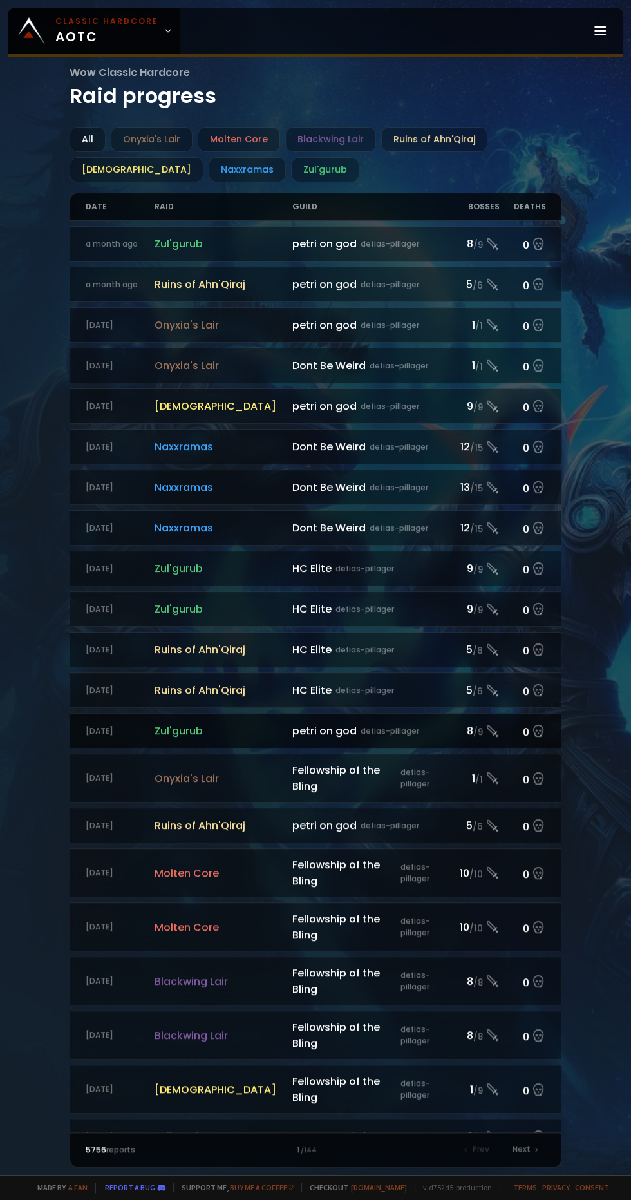
click at [424, 731] on link "2 months ago Zul'gurub ZG petri on god defias-pillager 8 / 9 0" at bounding box center [316, 730] width 493 height 35
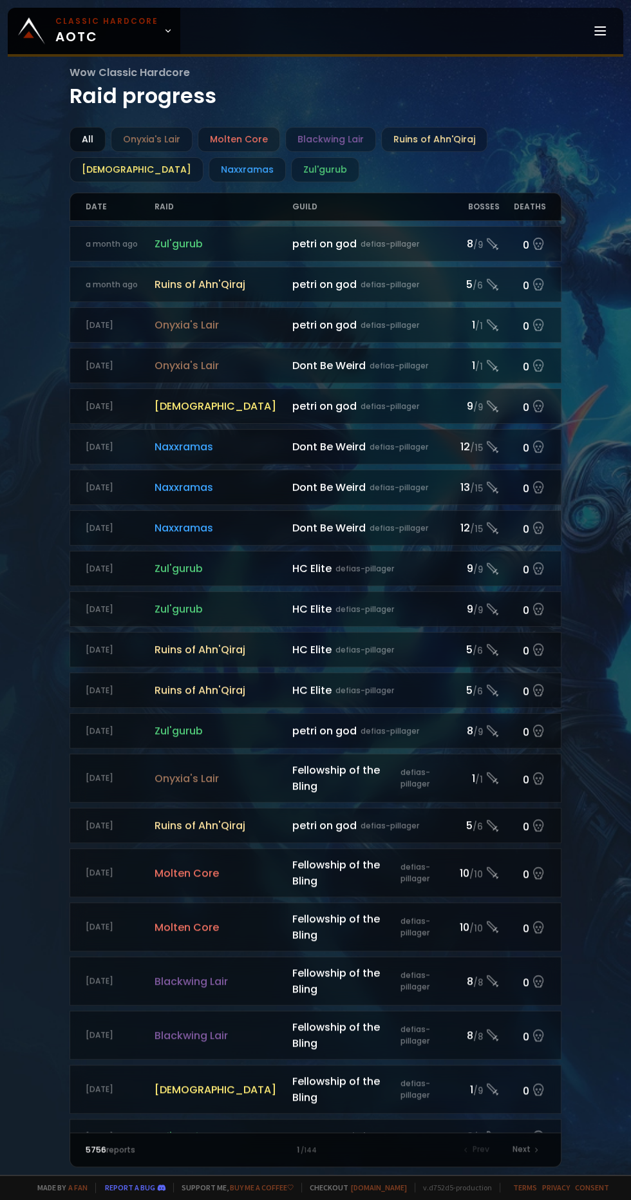
click at [74, 139] on div "All" at bounding box center [88, 139] width 36 height 25
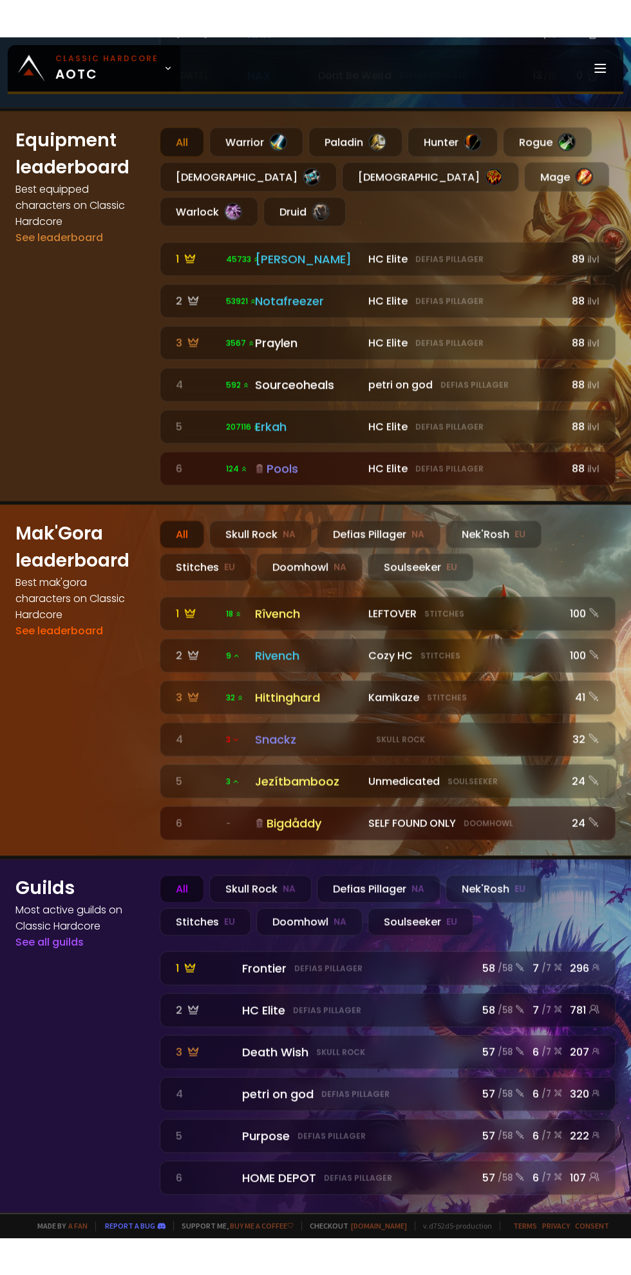
scroll to position [1316, 0]
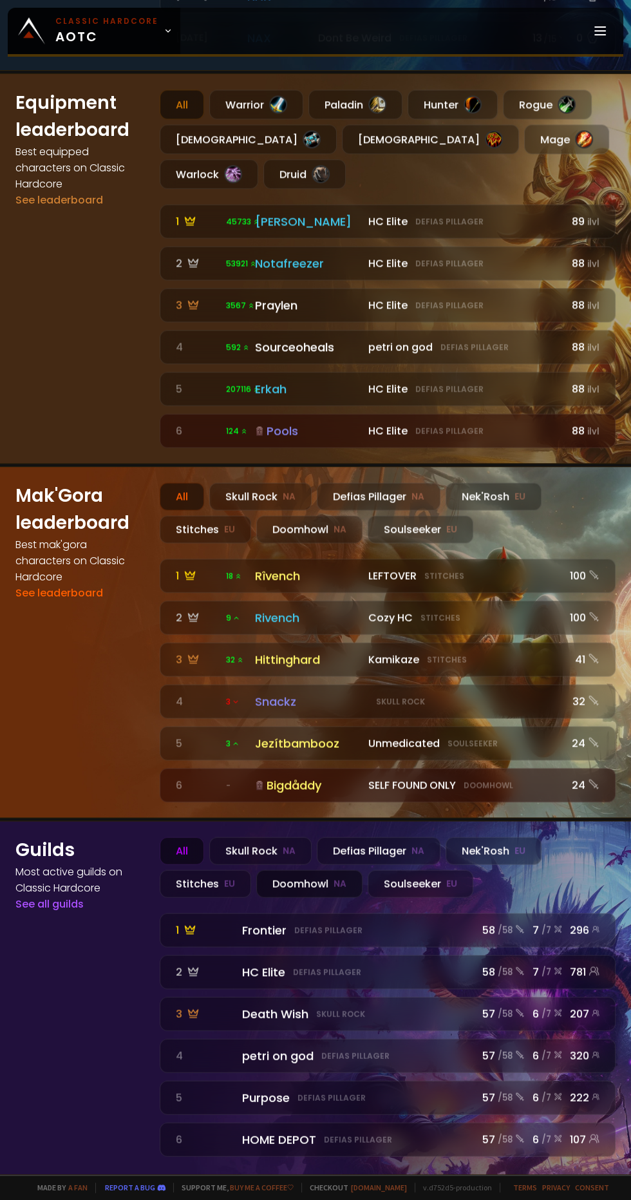
click at [320, 884] on div "Doomhowl NA" at bounding box center [309, 884] width 106 height 28
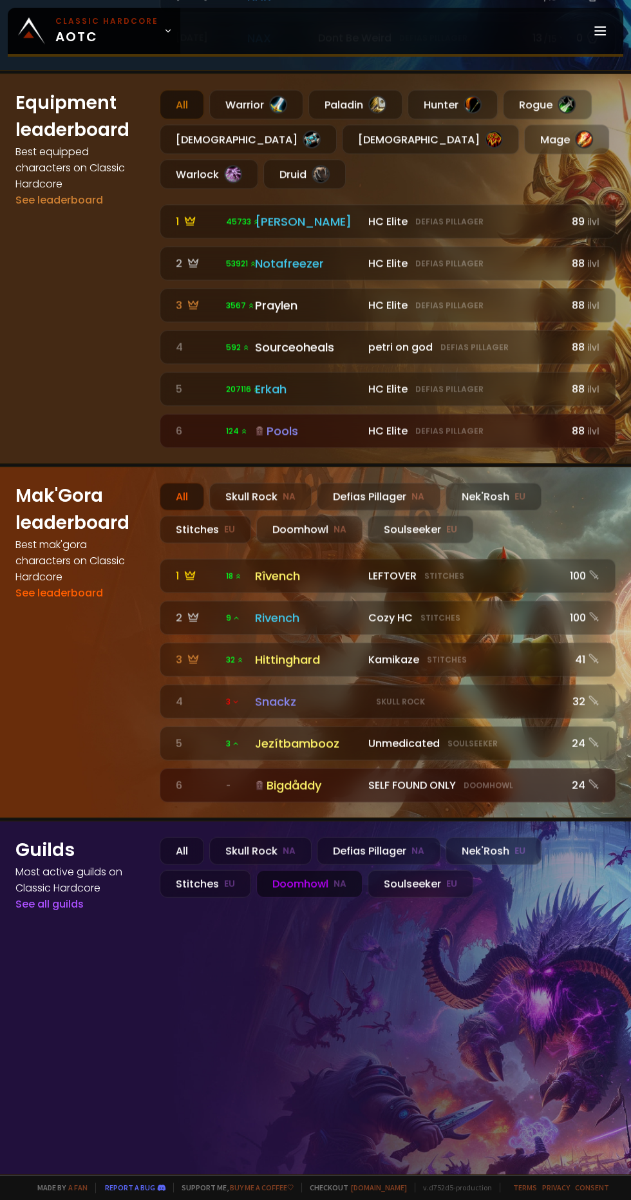
click at [551, 985] on div "All Skull Rock NA Defias Pillager NA Nek'Rosh EU Stitches EU Doomhowl NA Soulse…" at bounding box center [388, 998] width 456 height 322
click at [63, 909] on link "See all guilds" at bounding box center [49, 904] width 68 height 15
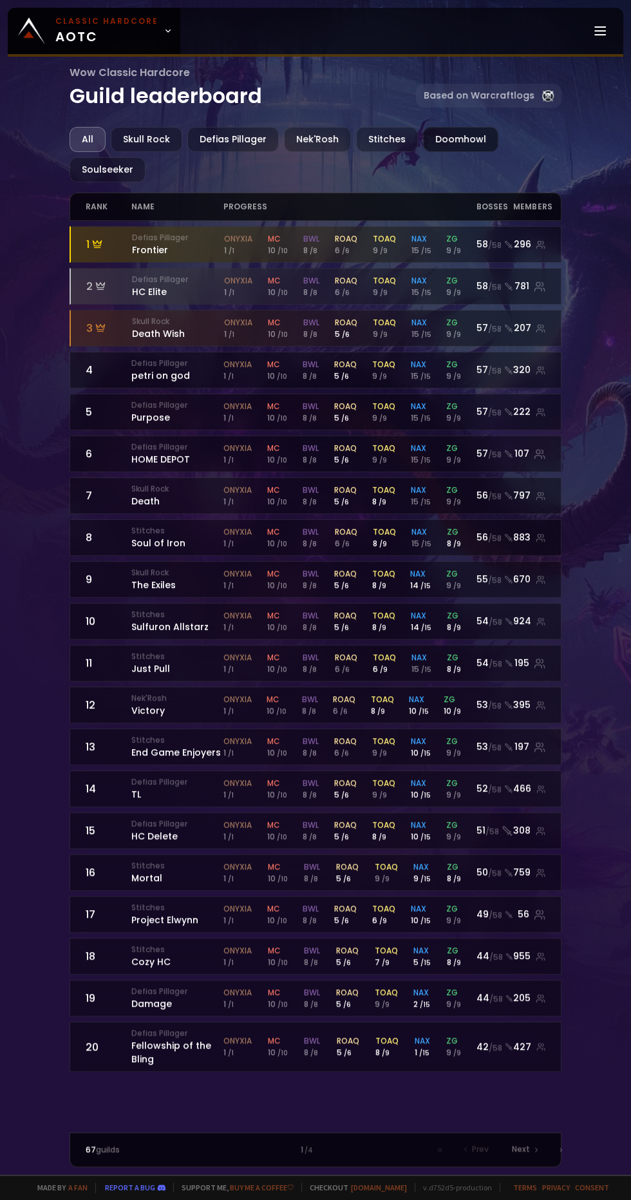
click at [460, 131] on div "Doomhowl" at bounding box center [460, 139] width 75 height 25
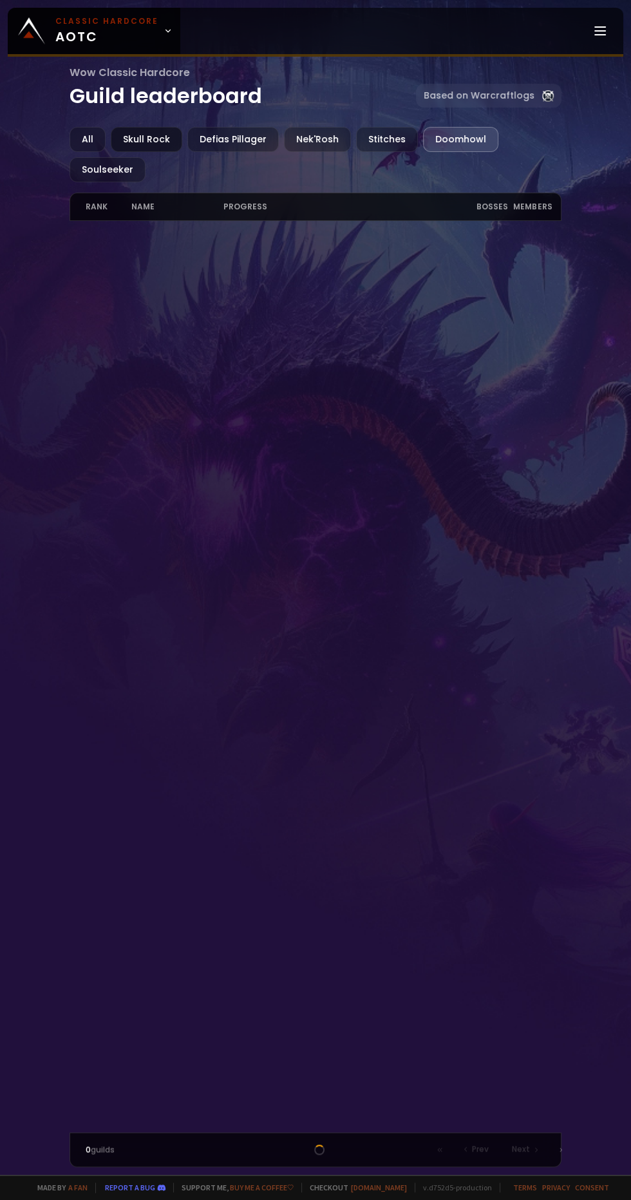
click at [115, 133] on div "Skull Rock" at bounding box center [147, 139] width 72 height 25
click at [236, 131] on div "Defias Pillager" at bounding box center [233, 139] width 91 height 25
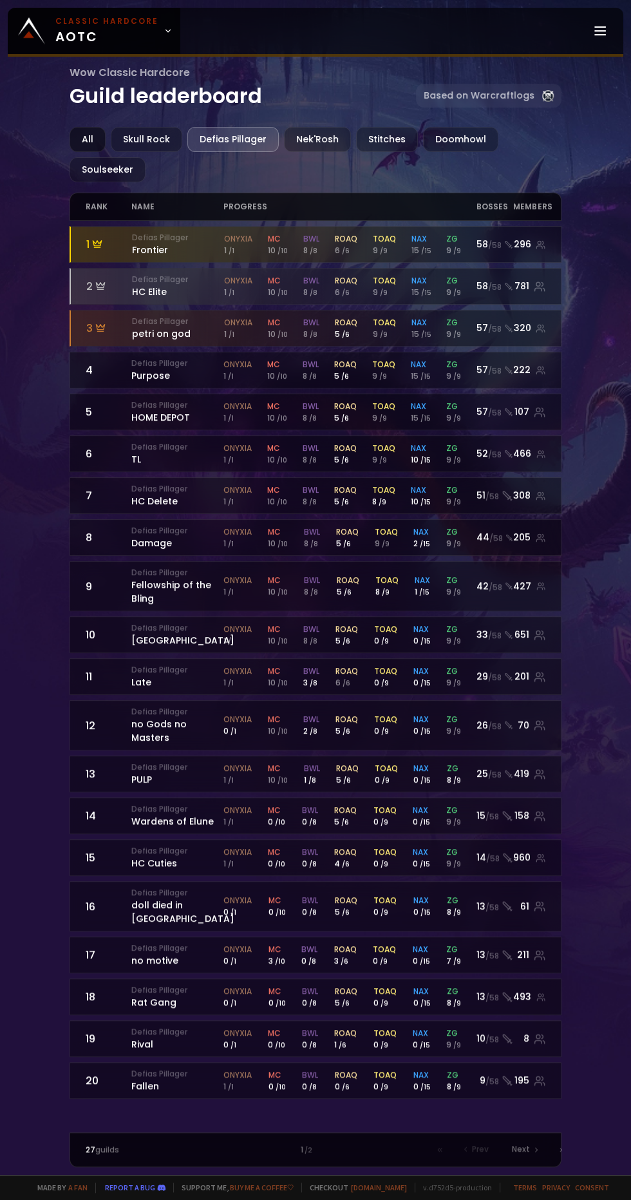
click at [86, 138] on div "All" at bounding box center [88, 139] width 36 height 25
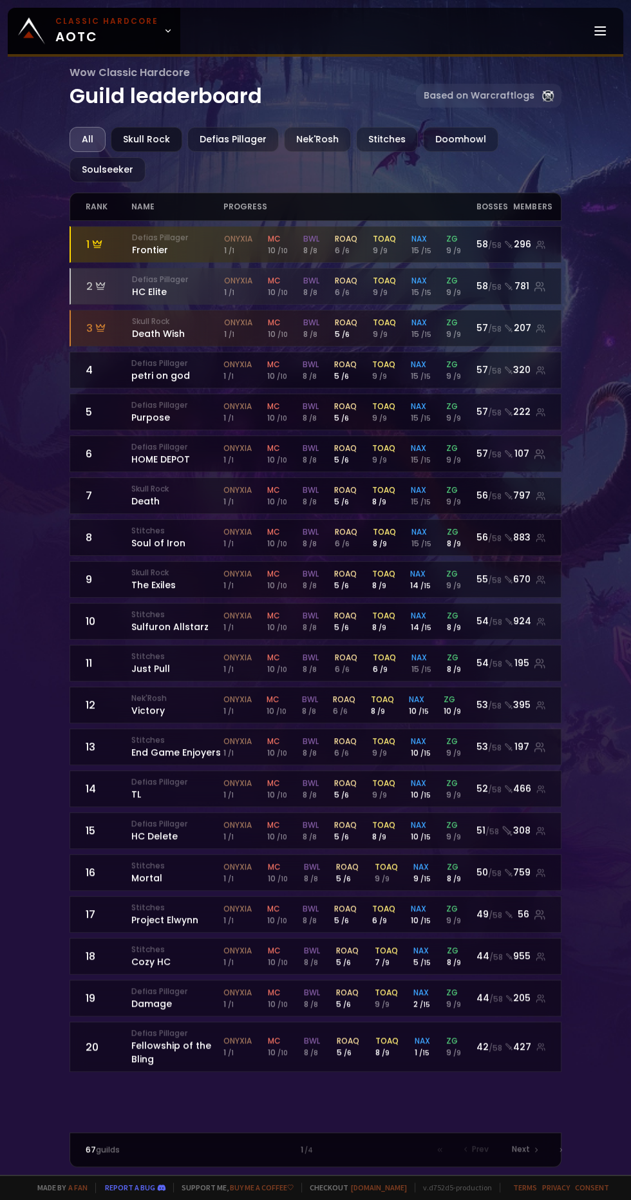
click at [144, 133] on div "Skull Rock" at bounding box center [147, 139] width 72 height 25
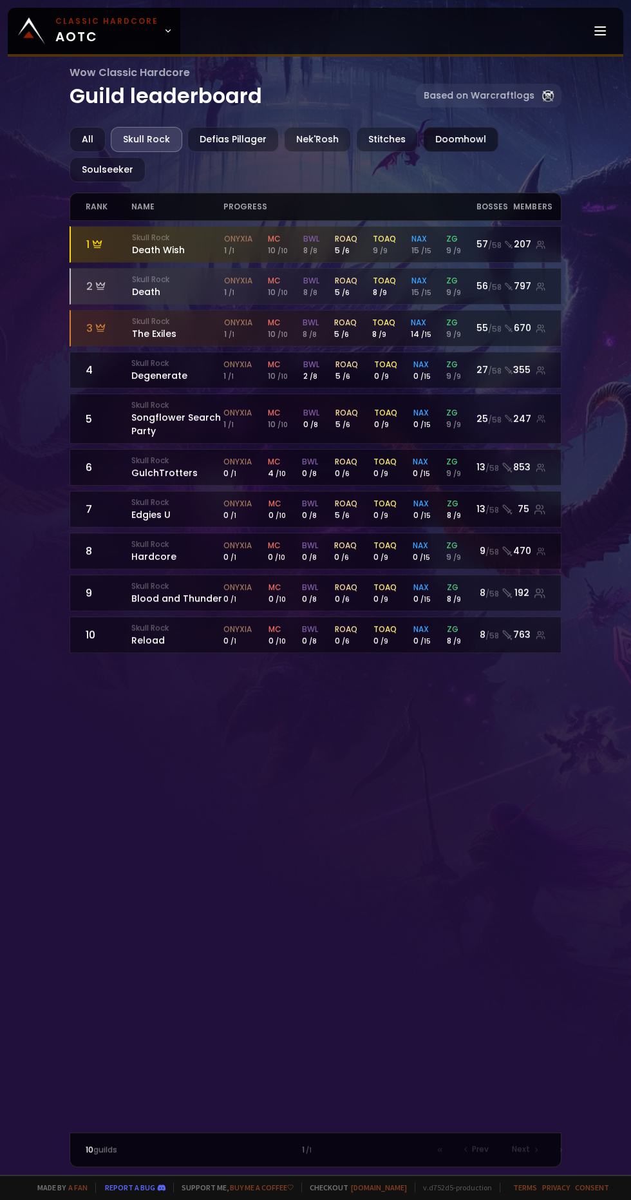
click at [465, 132] on div "Doomhowl" at bounding box center [460, 139] width 75 height 25
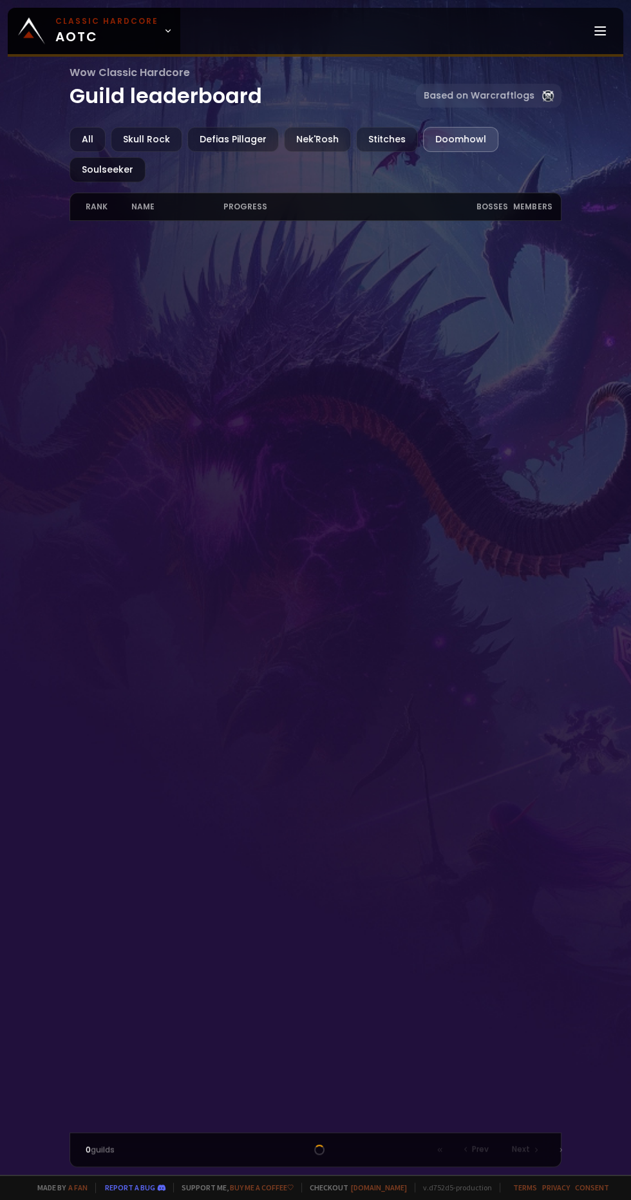
click at [110, 169] on div "Soulseeker" at bounding box center [108, 169] width 76 height 25
click at [237, 138] on div "Defias Pillager" at bounding box center [233, 139] width 91 height 25
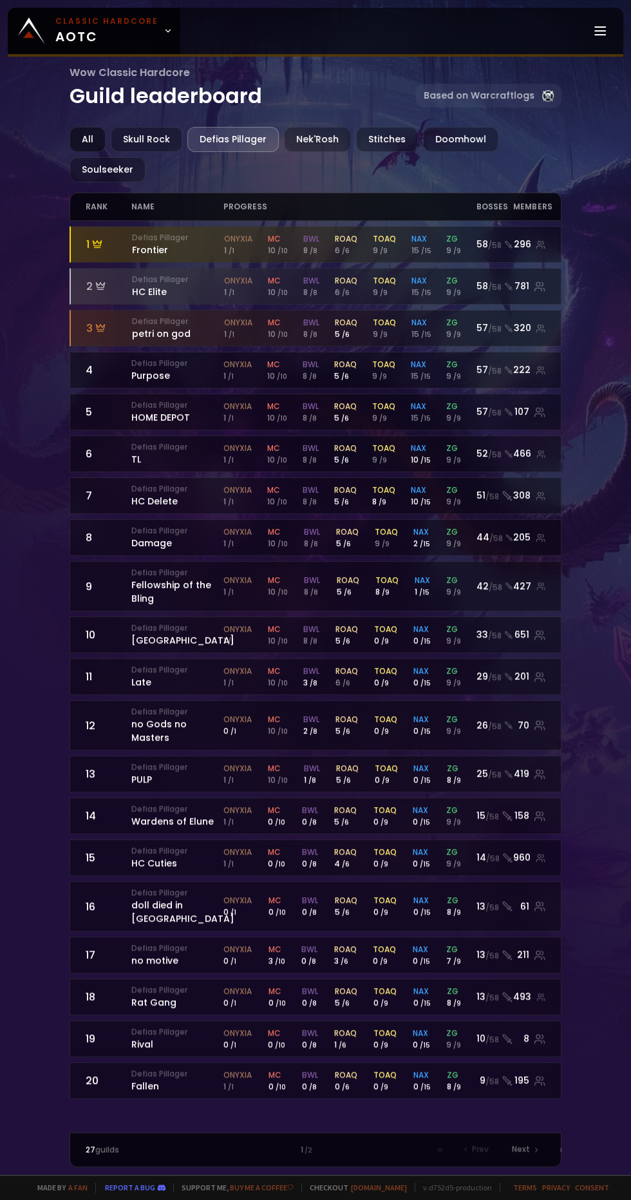
click at [88, 138] on div "All" at bounding box center [88, 139] width 36 height 25
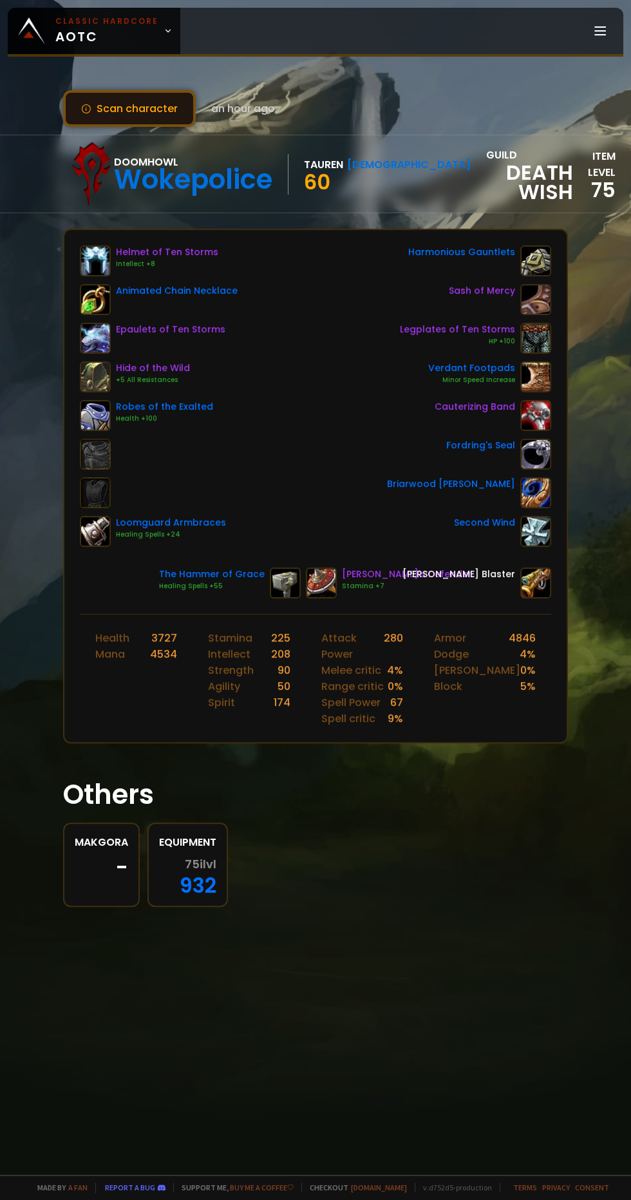
click at [161, 108] on button "Scan character" at bounding box center [129, 108] width 133 height 37
